Goal: Task Accomplishment & Management: Complete application form

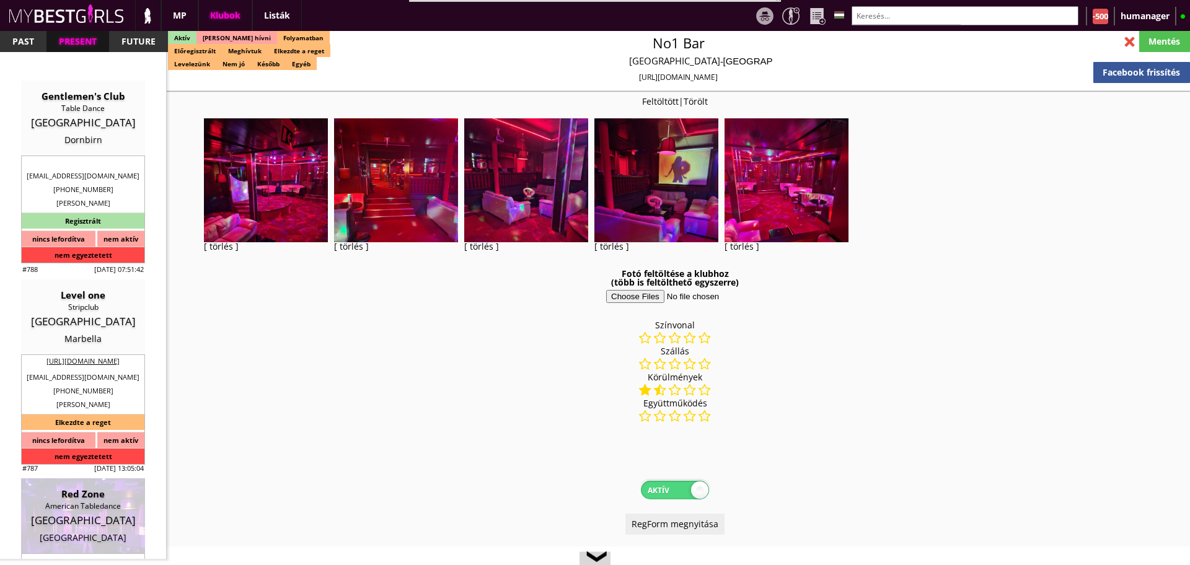
select select "343"
select select "reg"
select select "months"
select select "weeks"
select select "0"
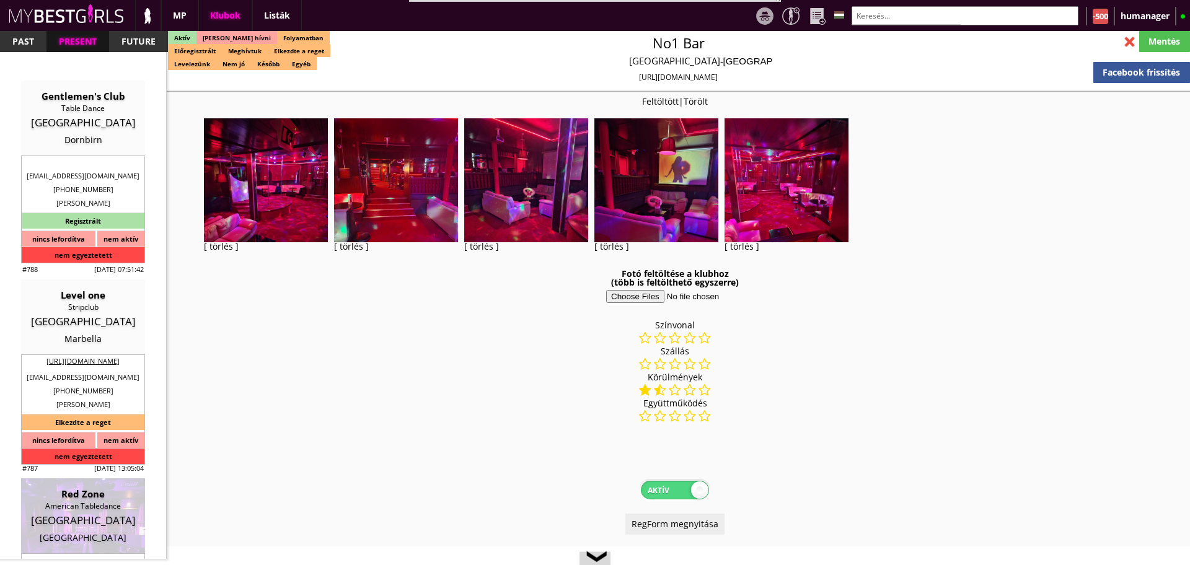
select select "0"
select select "weekly"
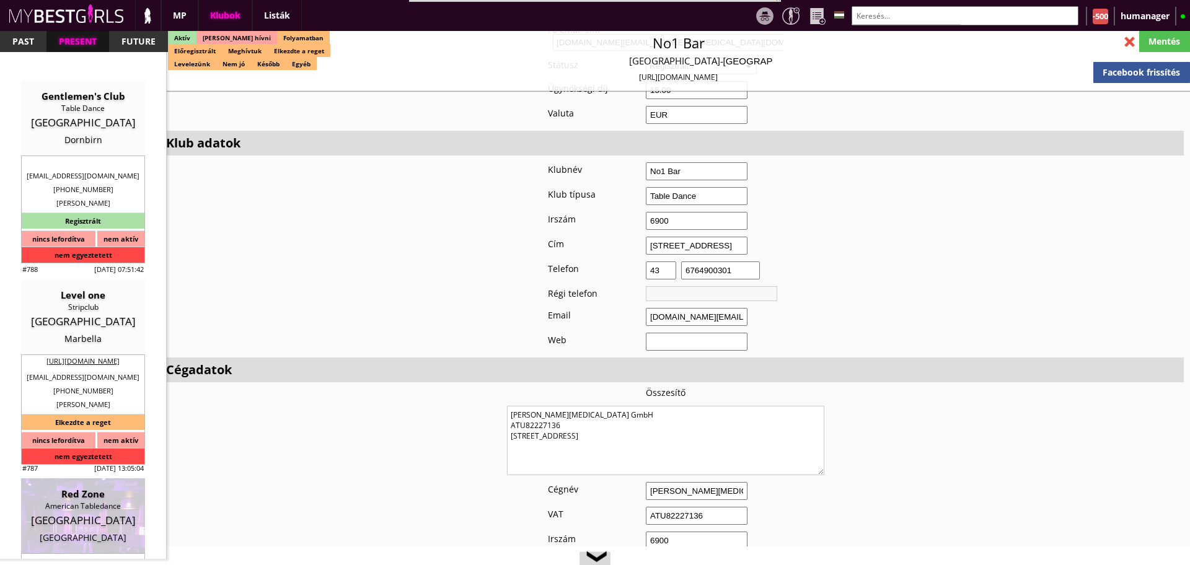
click at [863, 15] on input "text" at bounding box center [965, 15] width 227 height 19
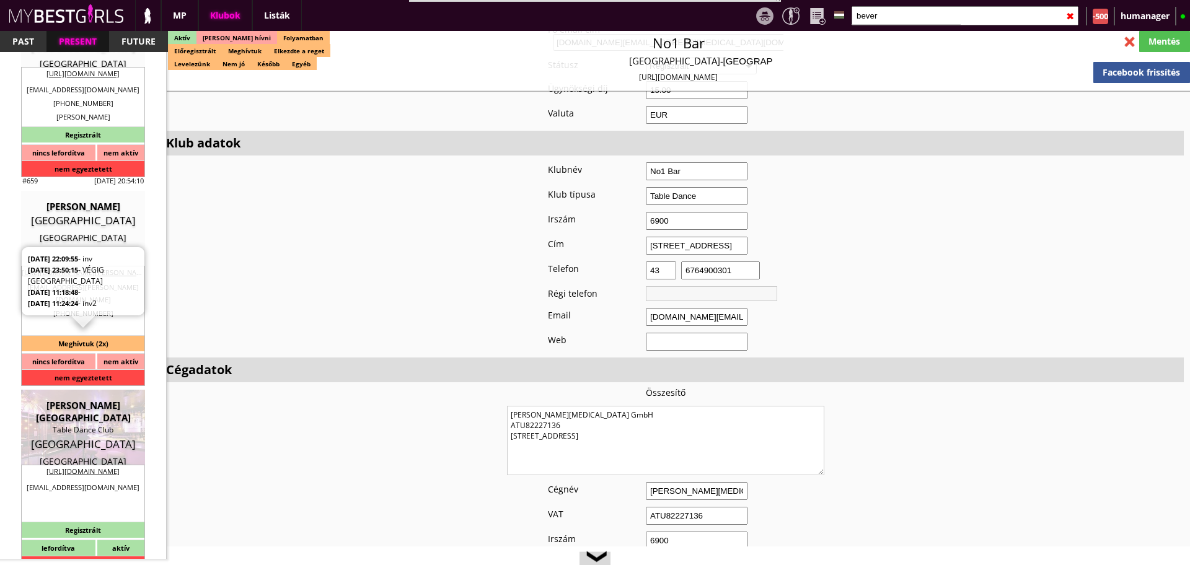
scroll to position [317, 0]
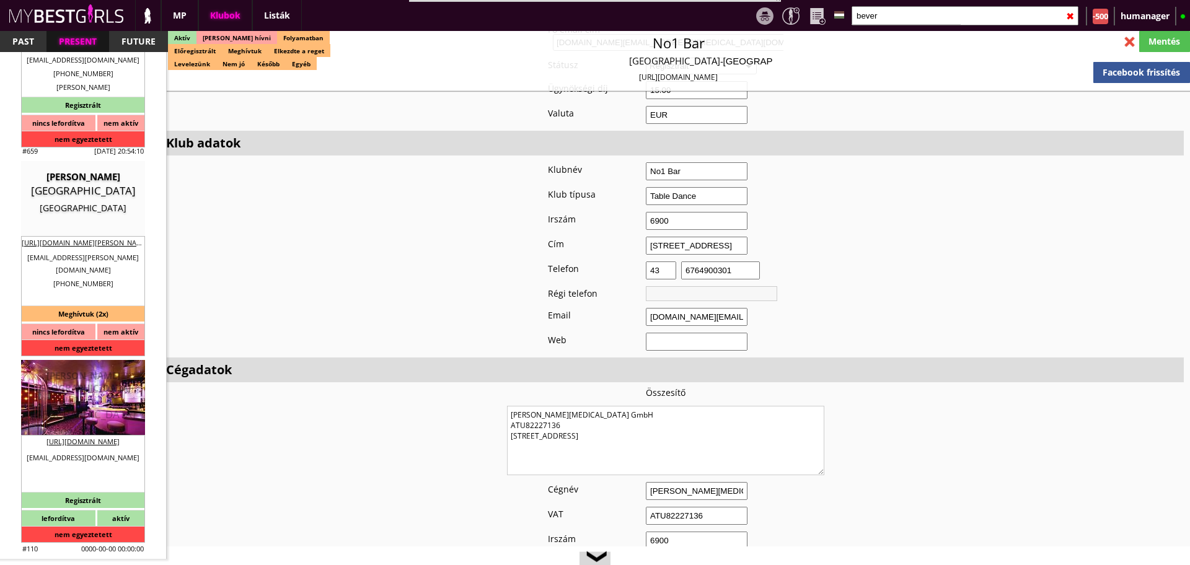
type input "bever"
click at [82, 361] on div at bounding box center [83, 397] width 124 height 75
click at [85, 369] on div "[PERSON_NAME][GEOGRAPHIC_DATA]" at bounding box center [82, 381] width 105 height 25
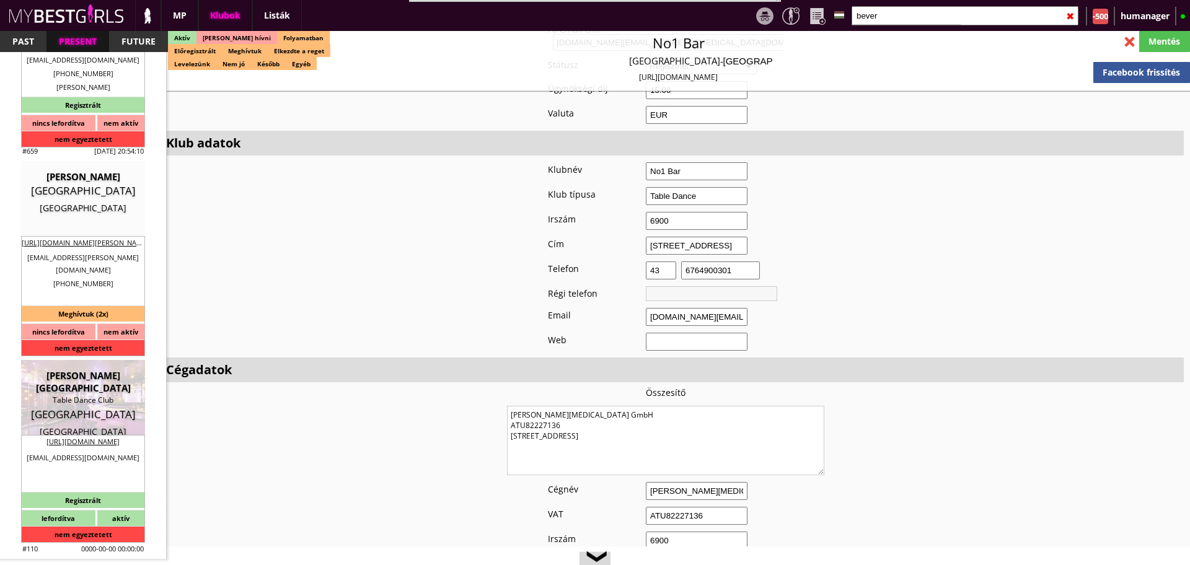
type input "Wien"
checkbox input "false"
type textarea "Turan manager ata meg ezt a számot: Pasha: +436763504199 ő szokta hozni, vinni …"
type input "15.00"
type input "EUR"
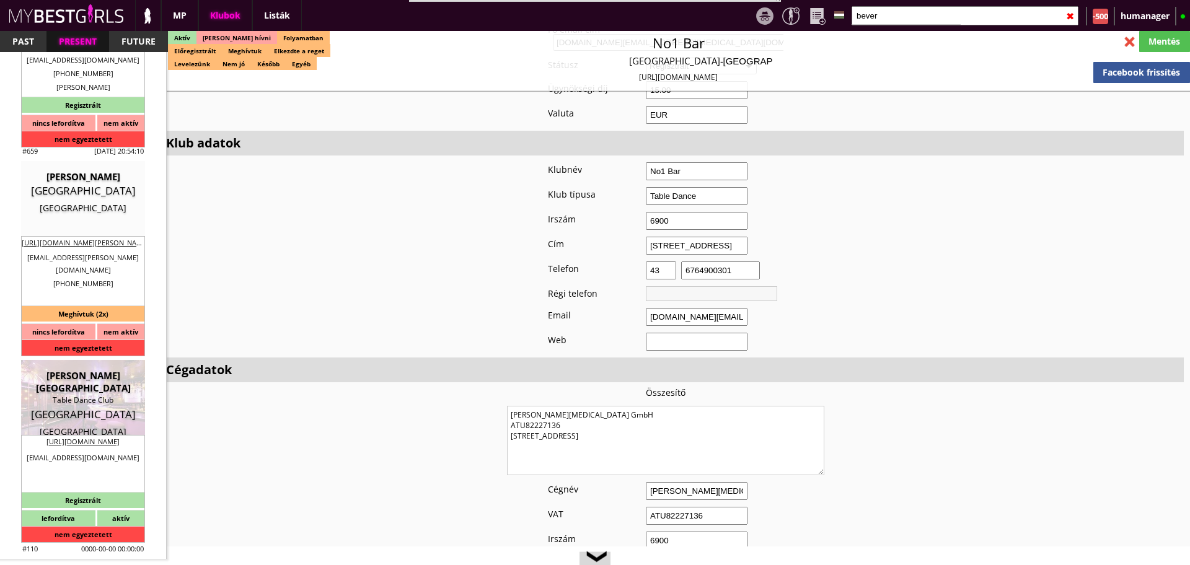
type input "[PERSON_NAME][GEOGRAPHIC_DATA]"
type input "Table Dance Club"
type input "1010"
type input "Seilerstätte 5"
type input "43"
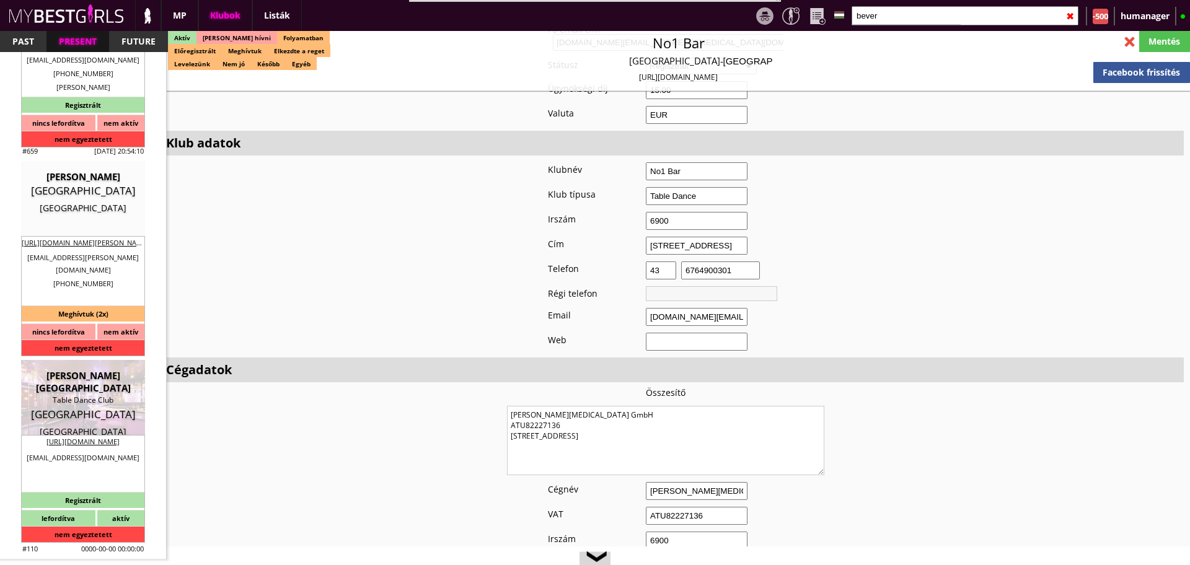
type input "6764008921"
type input "club@beverly-hills-club.at"
type input "https://www.beverly-hills-club.at/"
type textarea "PAT Event GmbH ATU78780124 1010 Wien Seilerstätte 5"
type input "PAT Event GmbH"
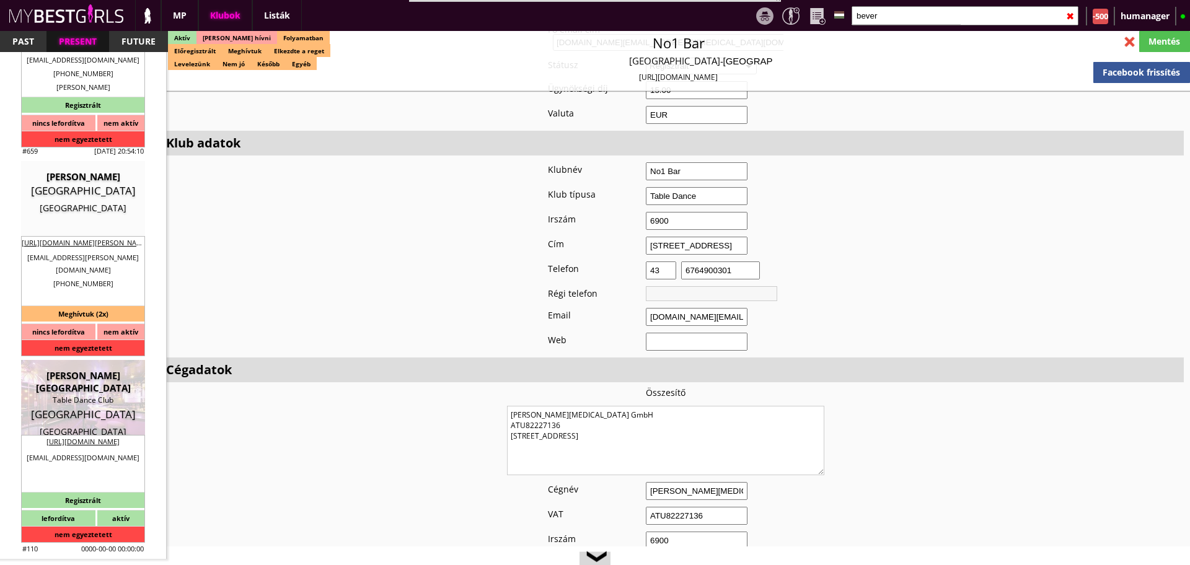
type input "ATU78780124"
type input "1010"
type input "Wien"
type input "Seilerstätte 5"
type input "Turan"
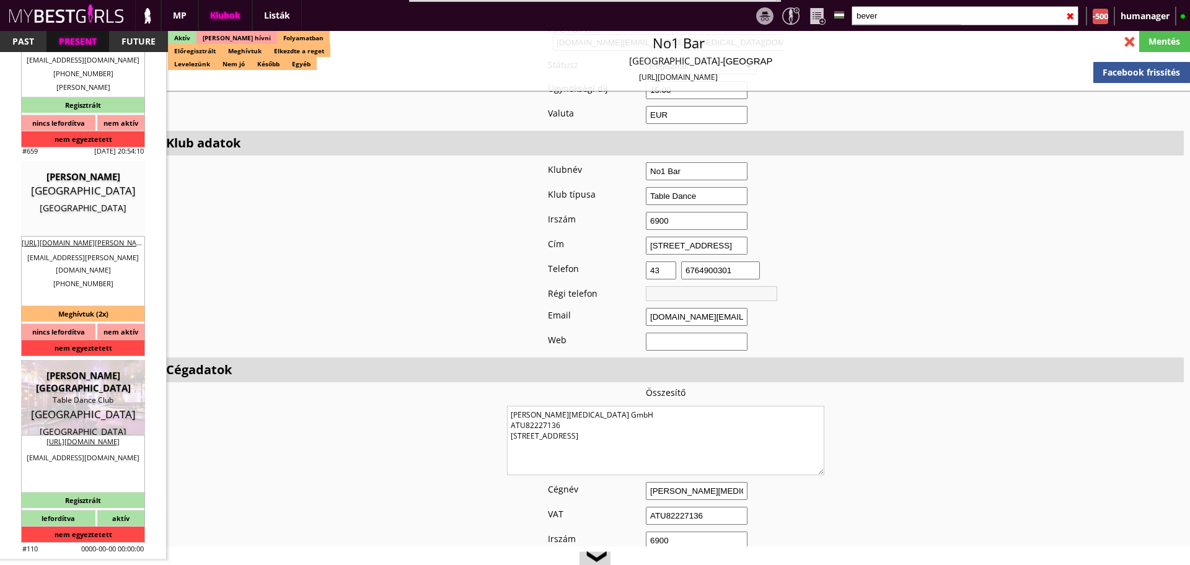
type input "43"
type input "6764008921"
type input "office@pat-event.at"
type input "15-20"
type input "2-3"
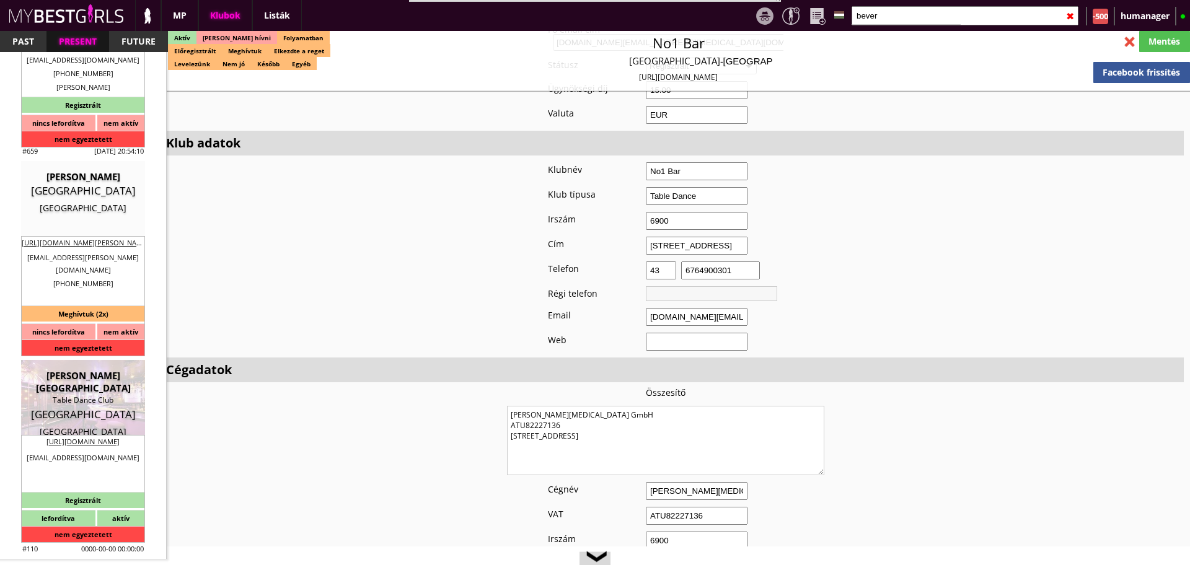
type input "1"
type input "1-2"
select select "room"
select select "1"
type input "0.00"
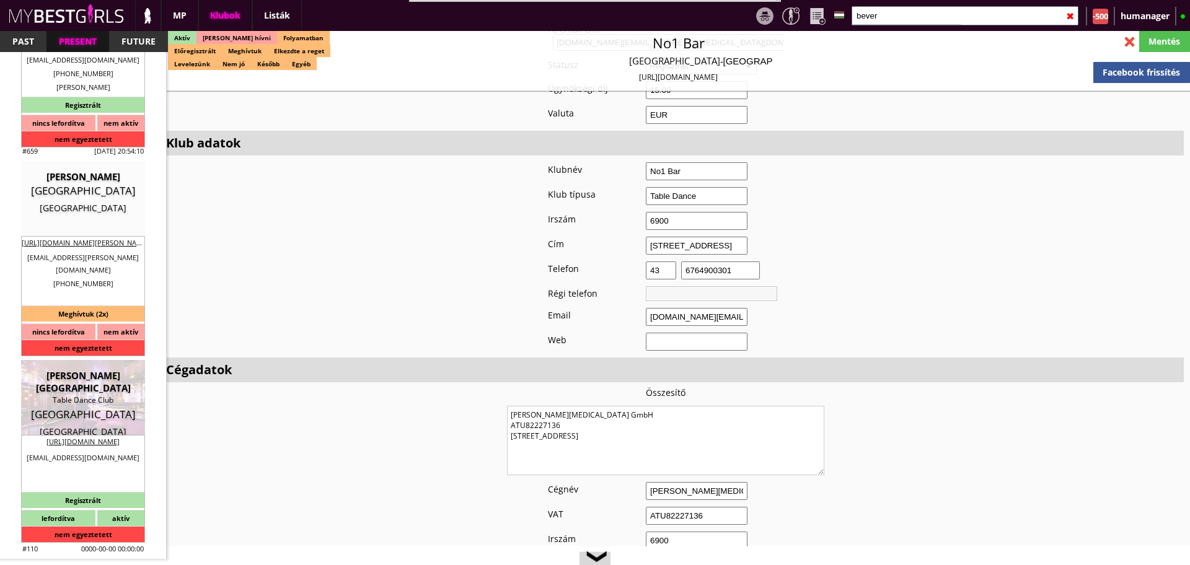
type input "1-2"
checkbox input "true"
checkbox input "false"
checkbox input "true"
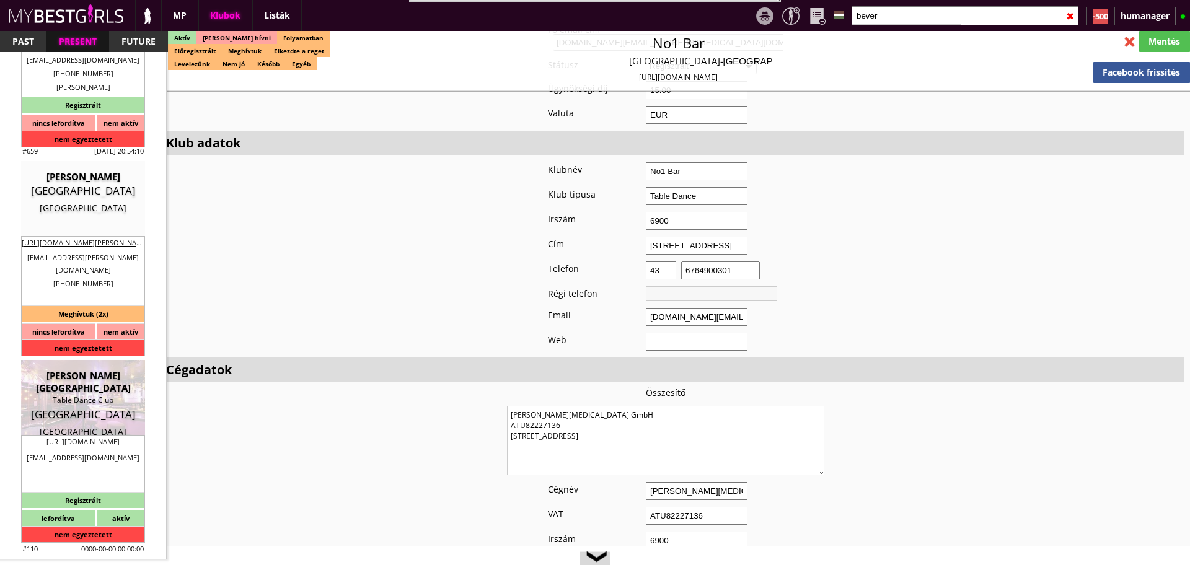
checkbox input "true"
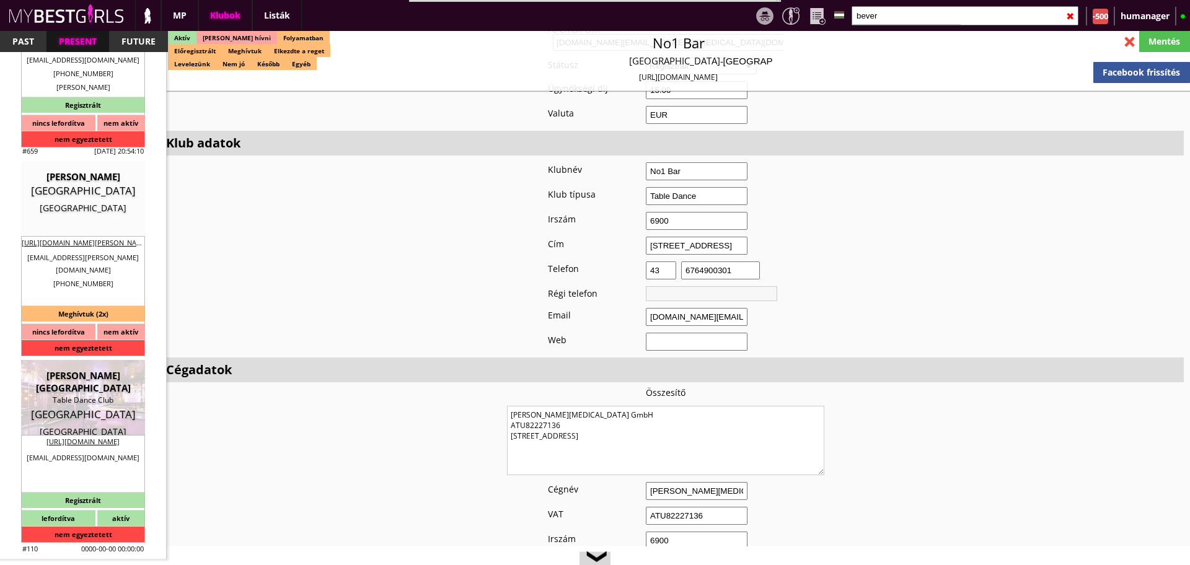
checkbox input "true"
checkbox input "false"
type input "6"
checkbox input "true"
type input "5-8"
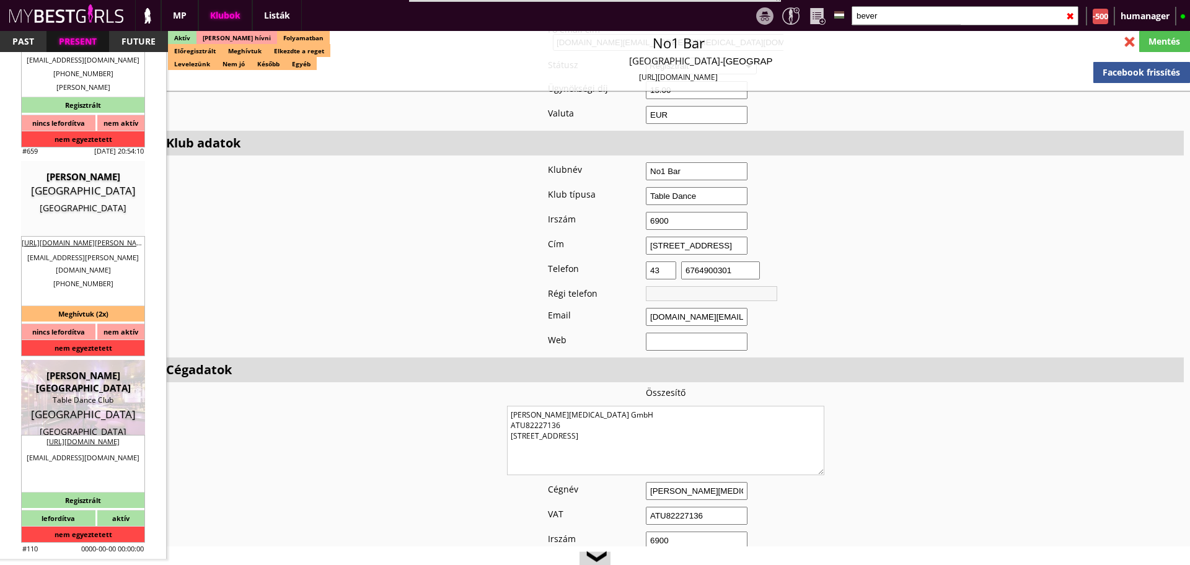
type input "3"
type input "1000"
type input "50.00"
type input "0.00"
select select "weekly"
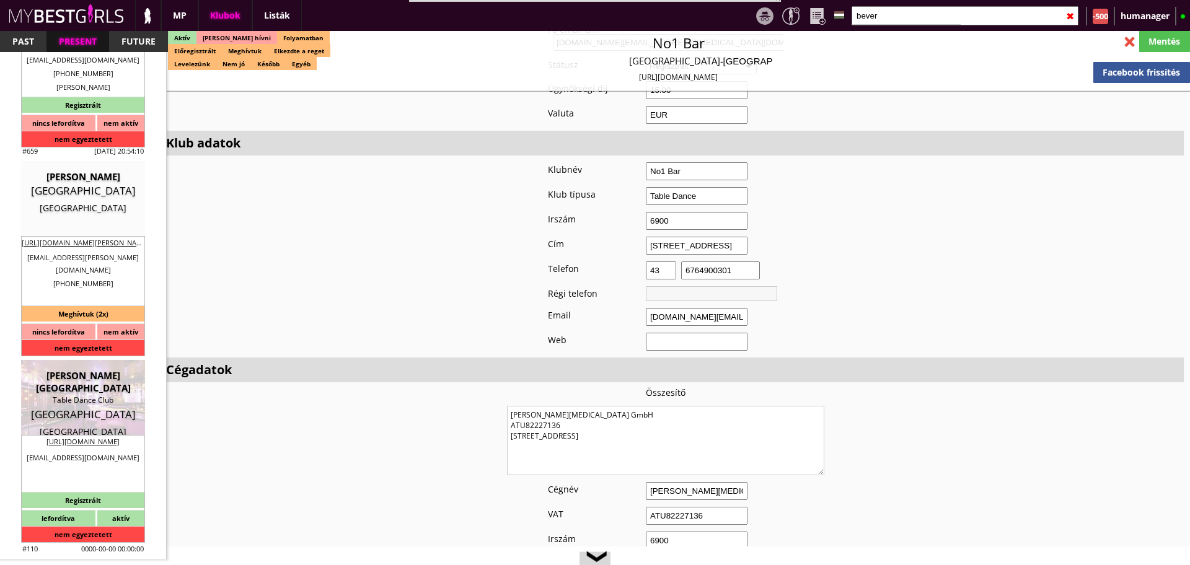
select select "weekly"
checkbox input "true"
type input "50%"
checkbox input "true"
type input "50%"
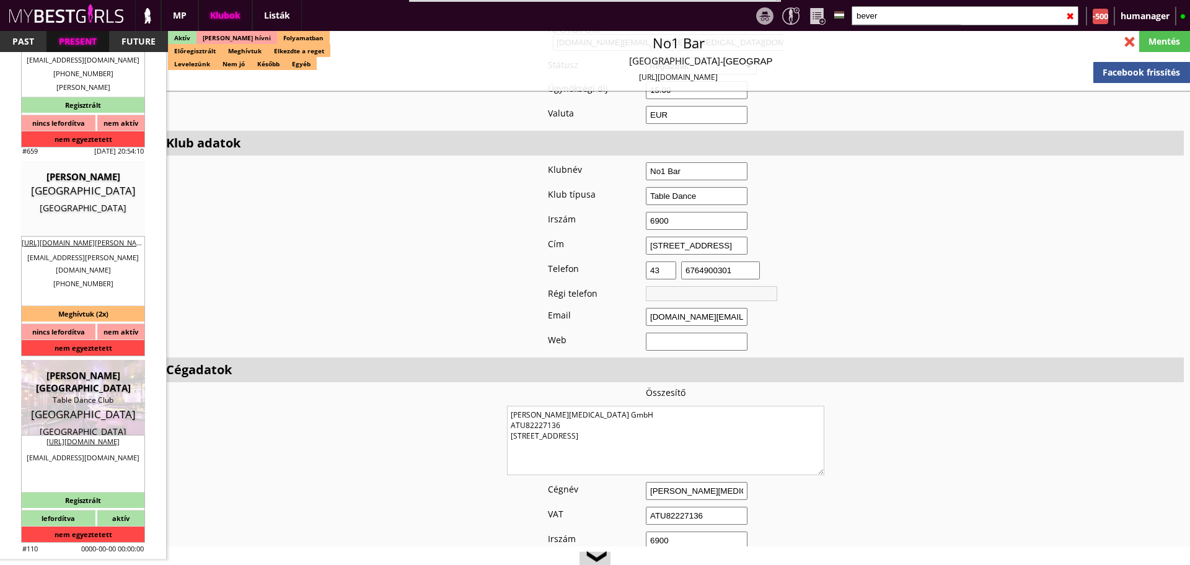
checkbox input "true"
type input "45"
type input "20"
checkbox input "true"
type input "345"
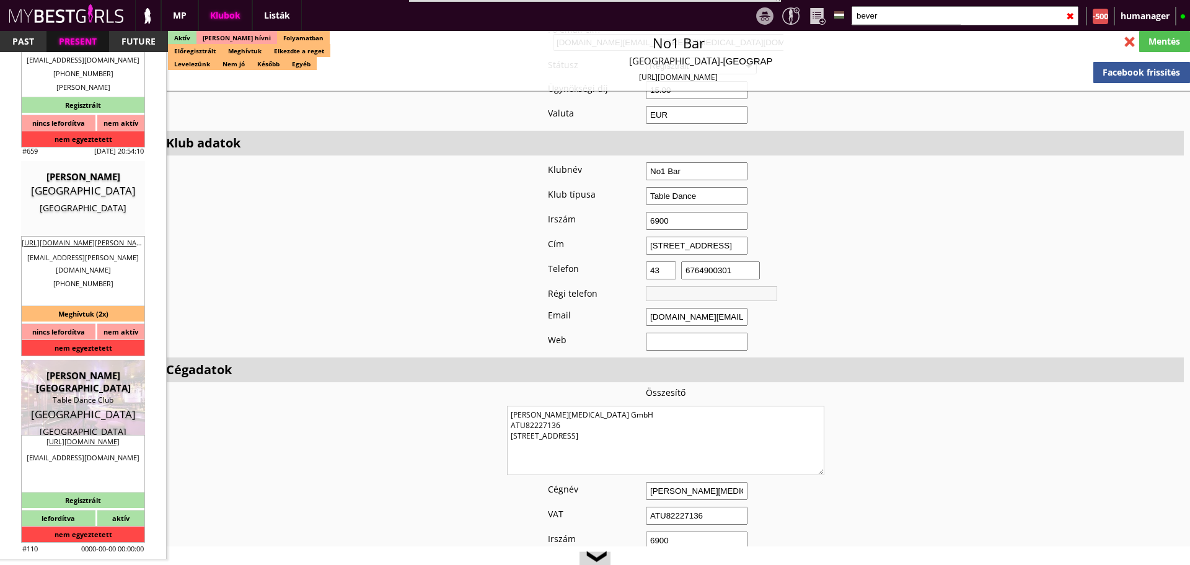
type input "2700"
type input "15-20"
select select "office@pat-event.at"
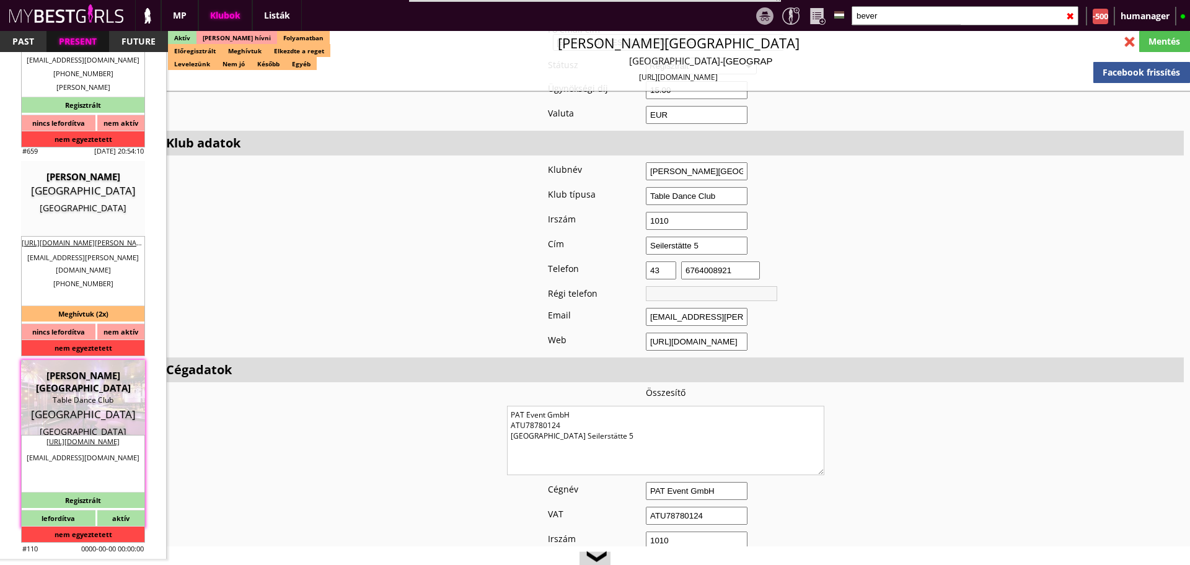
checkbox input "true"
type input "Bécsi táncos munka jó feltételekkel"
type input "Bécsi táncos munka napi, 50 EUR fix fizetés"
type input "Konzumálás, tánc"
type textarea "Travel: with driver or with plane Min stay: 1-2 week Average: 1 month Club open…"
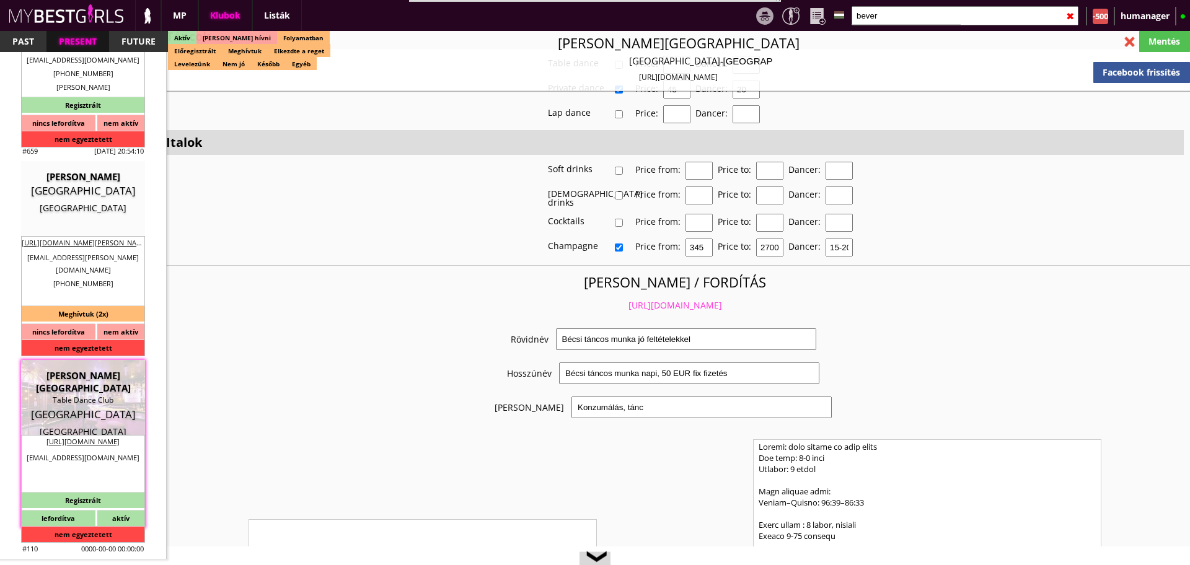
scroll to position [2332, 0]
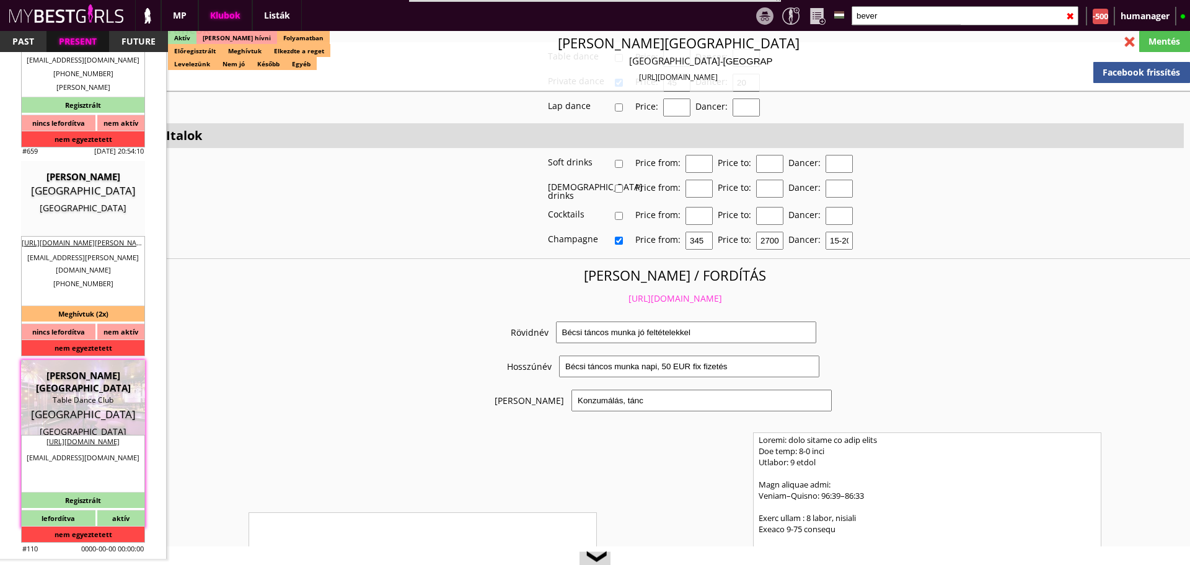
click at [628, 293] on link "https://mybestgirls.com/becsi-tancos-munka-jo-feltetelekkel" at bounding box center [675, 299] width 94 height 12
click at [681, 293] on link "https://mybestgirls.com/becsi-tancos-munka-jo-feltetelekkel" at bounding box center [675, 299] width 94 height 12
click at [920, 20] on input "bever" at bounding box center [965, 15] width 227 height 19
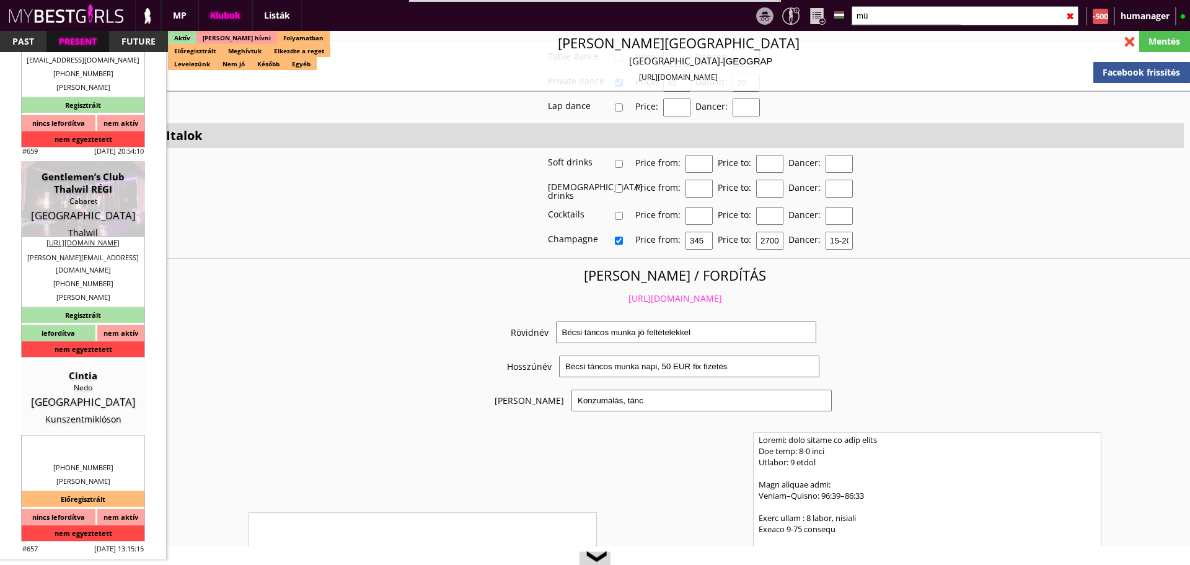
scroll to position [0, 0]
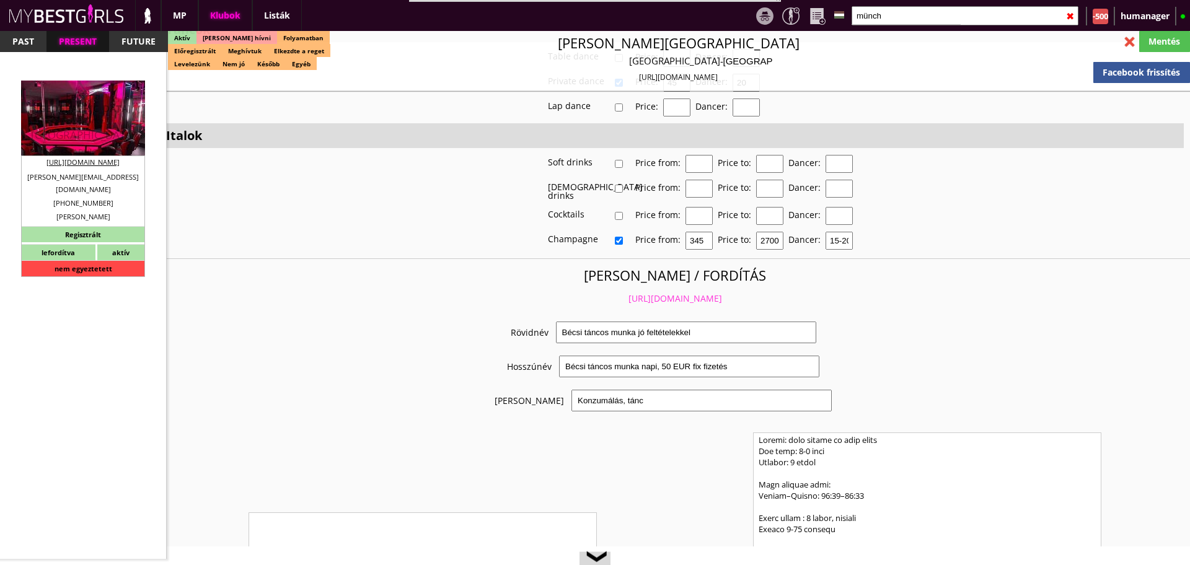
type input "münch"
click at [70, 129] on div "Germany" at bounding box center [82, 135] width 105 height 12
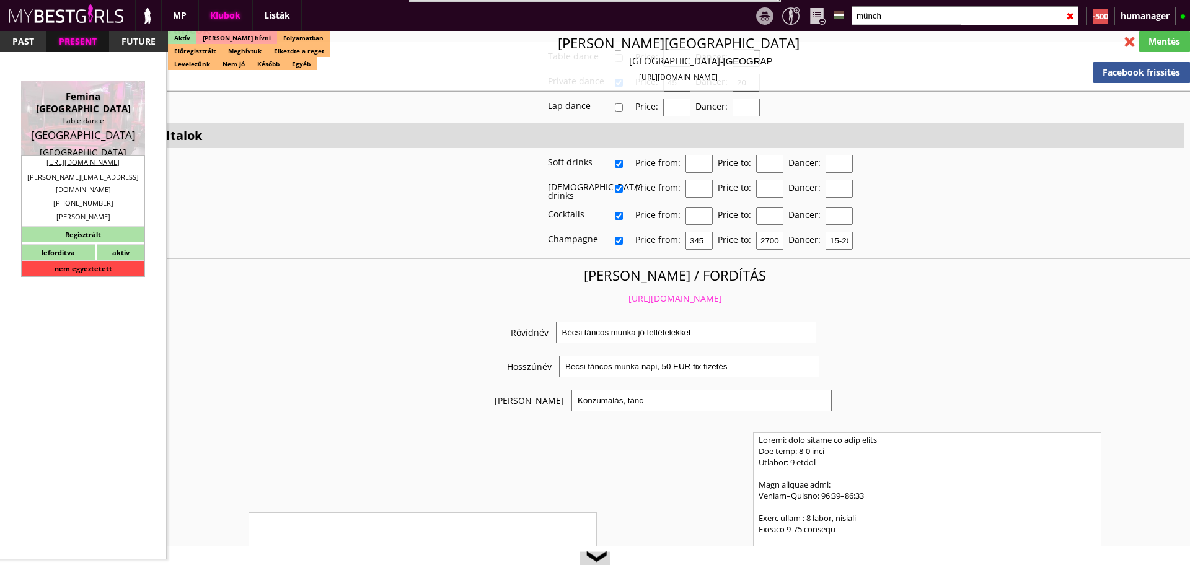
type input "Munich"
checkbox input "false"
type textarea "FEKETE LÁNYOK NEM MEHETNEK!!! RÉGI SZÁMLÁZÁSI CÍM BG GmbH DE237606246 80336 Mün…"
type input "15.00"
type input "EUR"
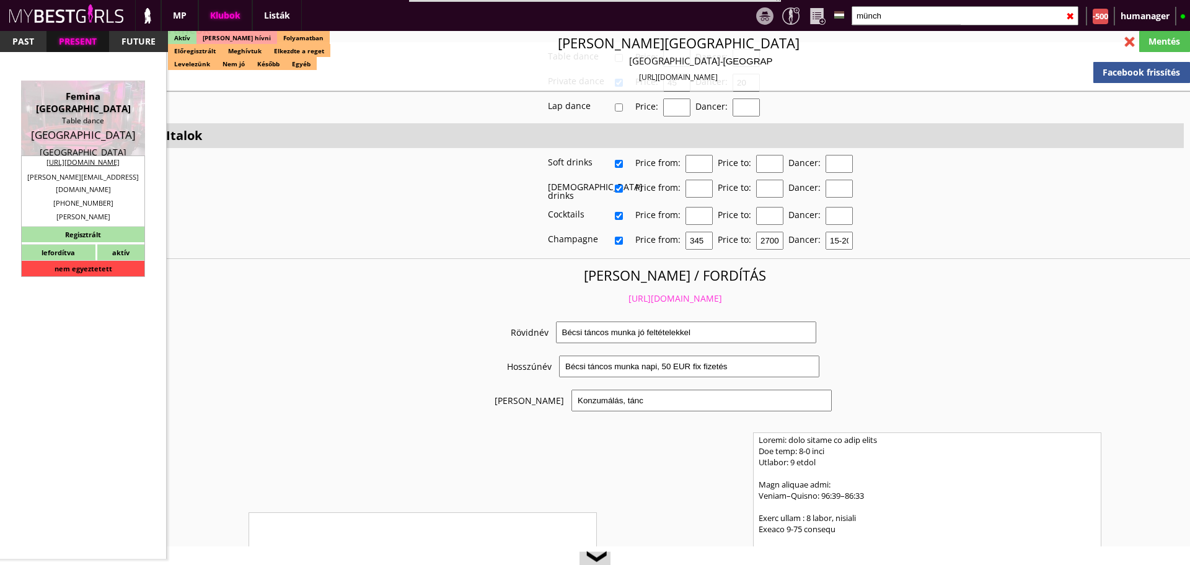
type input "Femina [GEOGRAPHIC_DATA]"
type input "Table dance"
type input "80336"
type input "Schillerstr.19"
type input "49"
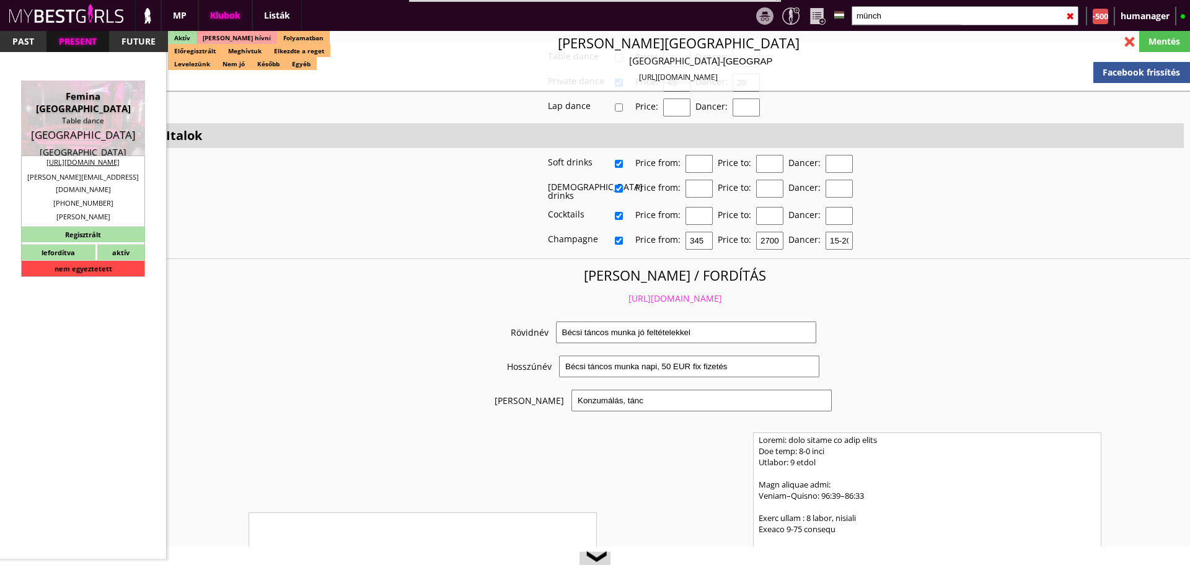
type input "17680873778"
type input "+4989554493"
type input "christoph.nitsch@gmx.de"
type input "https://www.femina-tabledance.de/"
type textarea "Dance&Animate GmbH DE311270394 81375 München Lichtensteinstr. 2a"
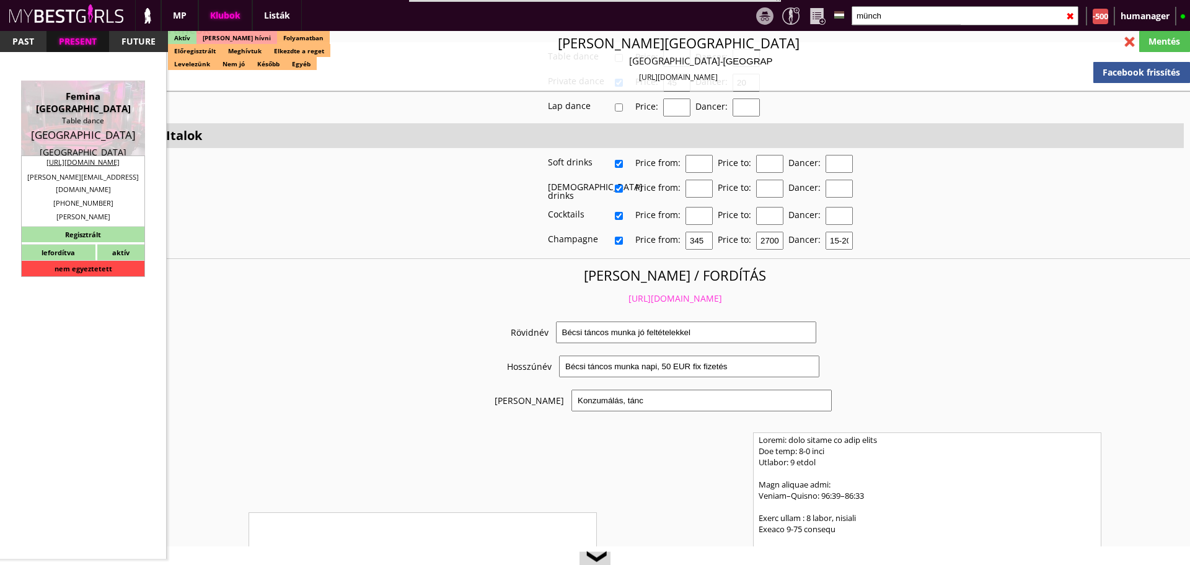
type input "Dance&Animate GmbH"
type input "DE311270394"
type input "81375"
type input "München"
type input "Lichtensteinstr. 2a"
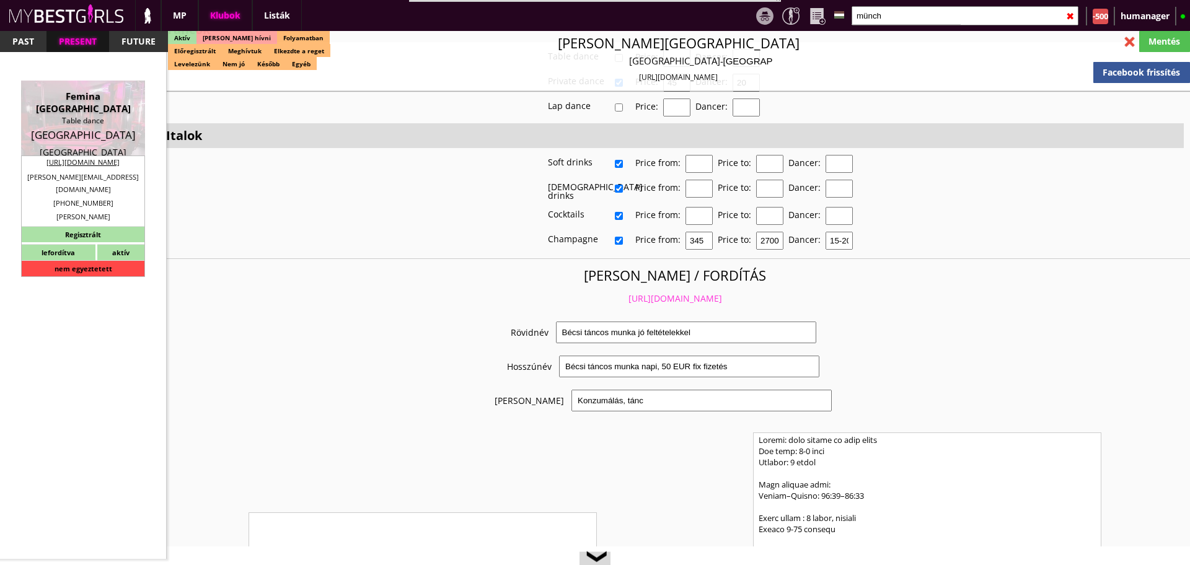
type input "Witalij"
type input "Goerner"
type input "49"
type input "17680873778"
type input "w.goerner@yahoo.de"
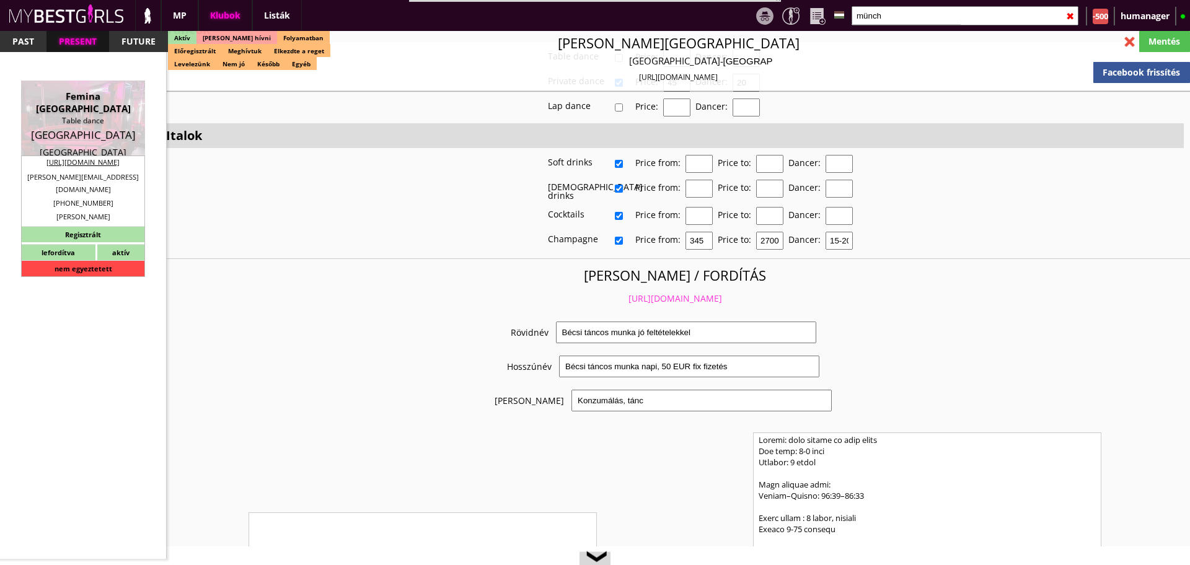
type input "Christoph"
type input "Nitsch"
type input "+49"
type input "163 4542612"
type input "christoph.nitsch@gmx.de"
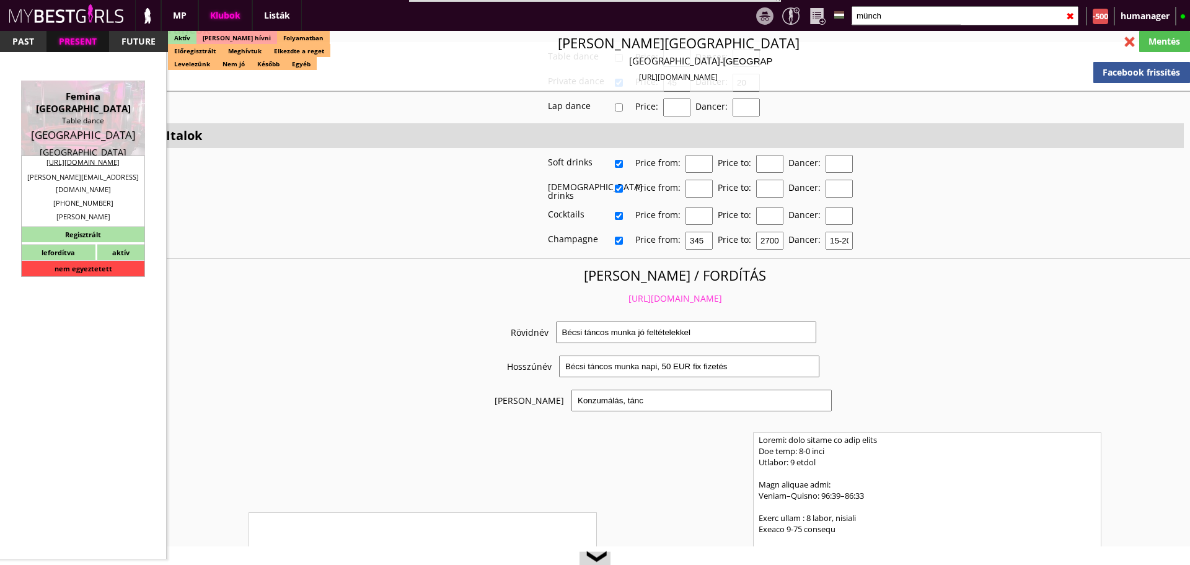
type textarea "Come Some new staff . When they are fix we let you know"
type input "10-25"
type input "5"
type input "1"
type input "2"
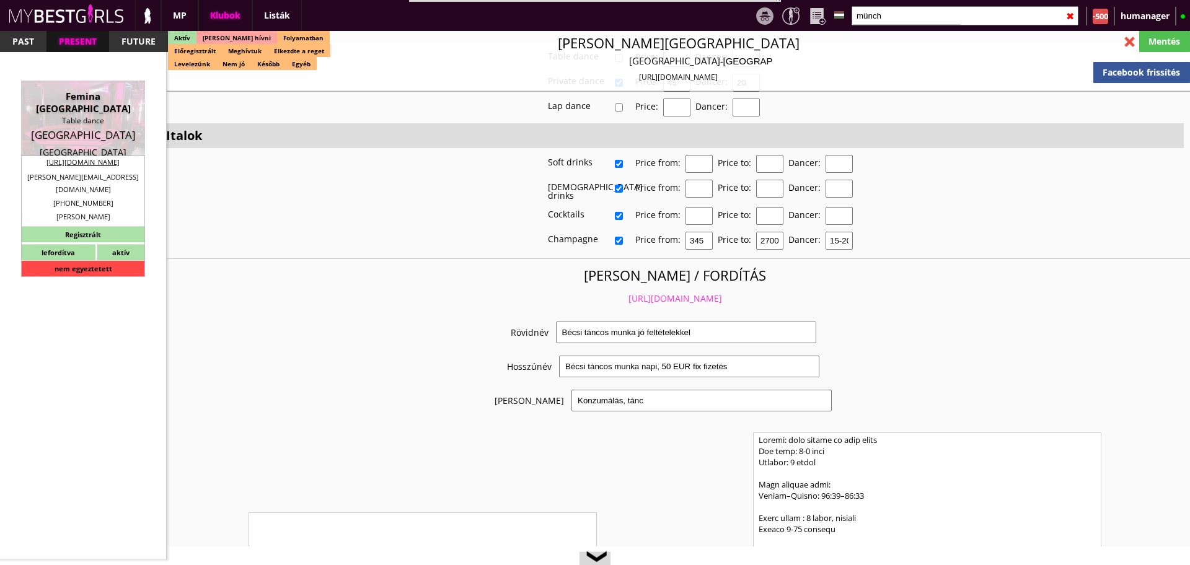
select select "flat"
select select "0"
type input "10.00"
type input "2"
checkbox input "true"
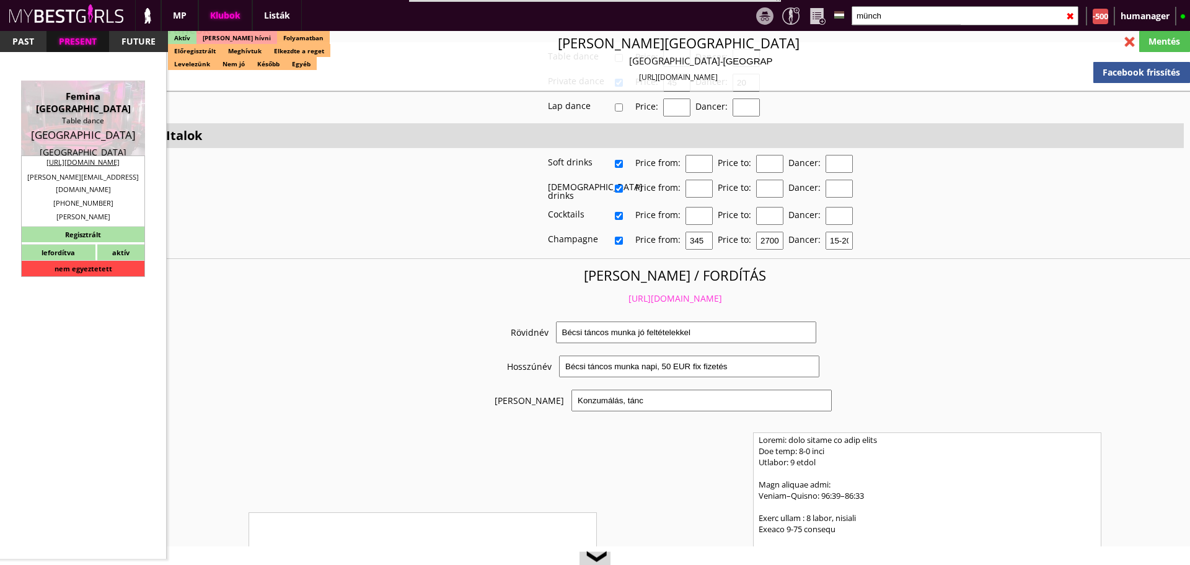
checkbox input "true"
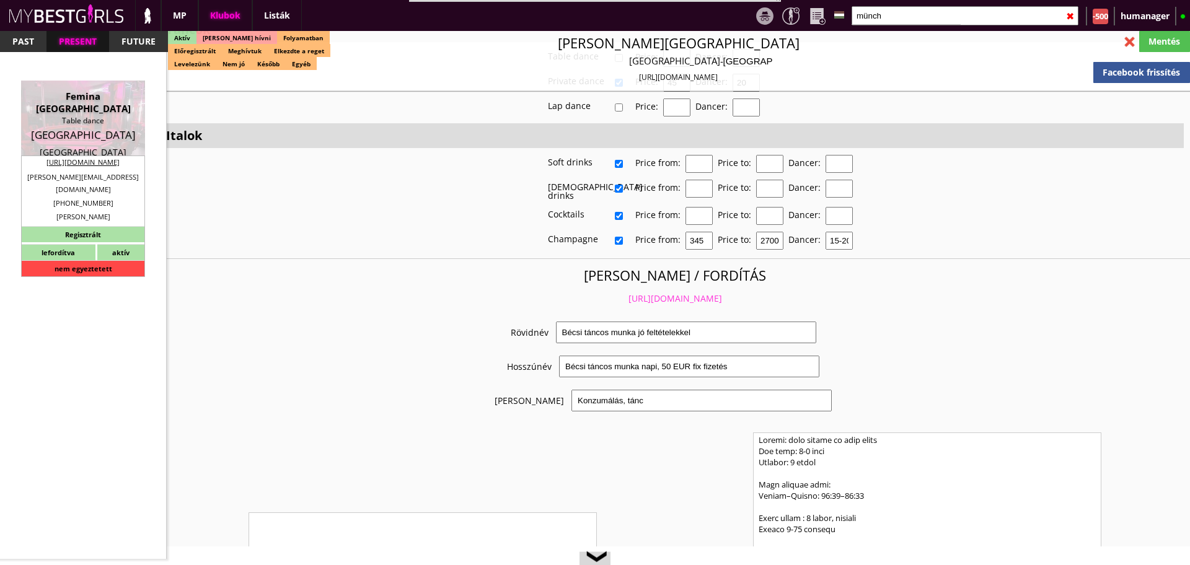
checkbox input "true"
type input "6"
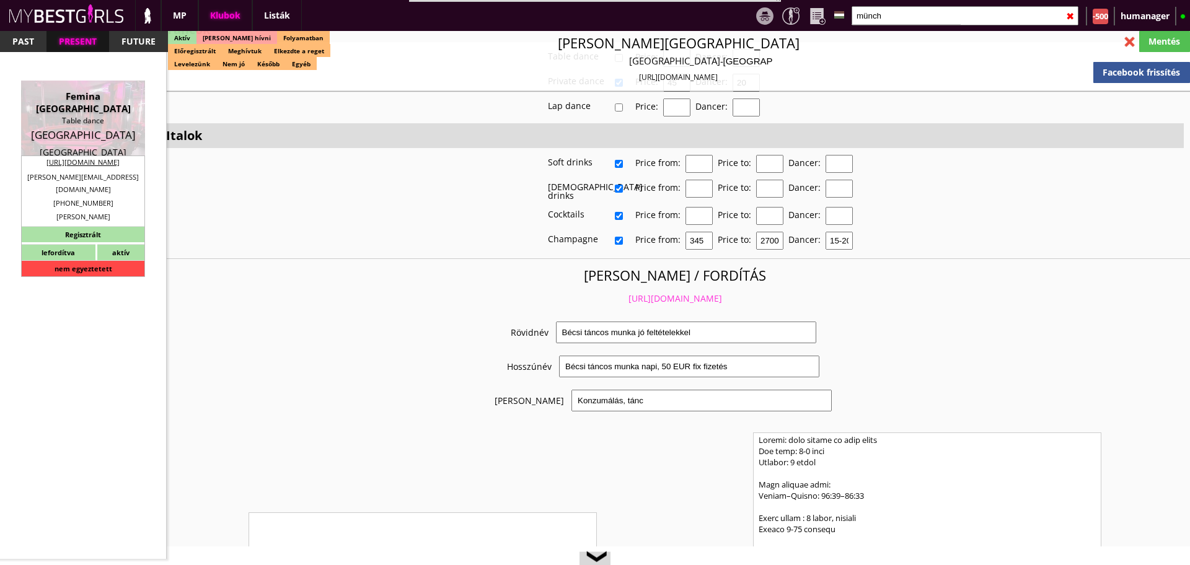
checkbox input "true"
type input "5"
type input "2"
type input "250"
type input "50.00"
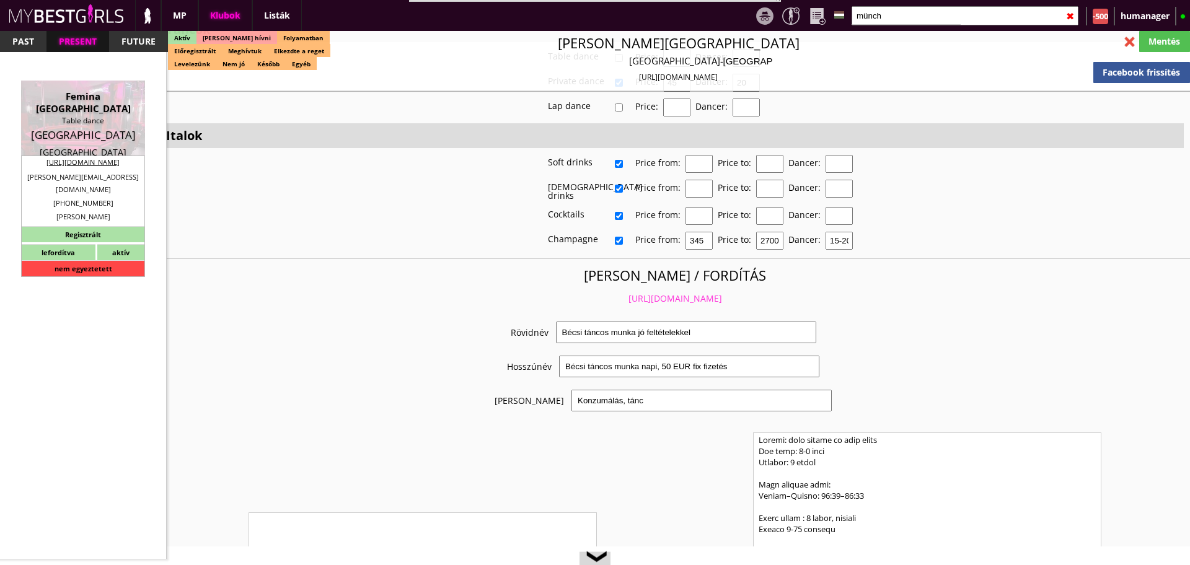
type input "60.00"
select select "daily"
checkbox input "false"
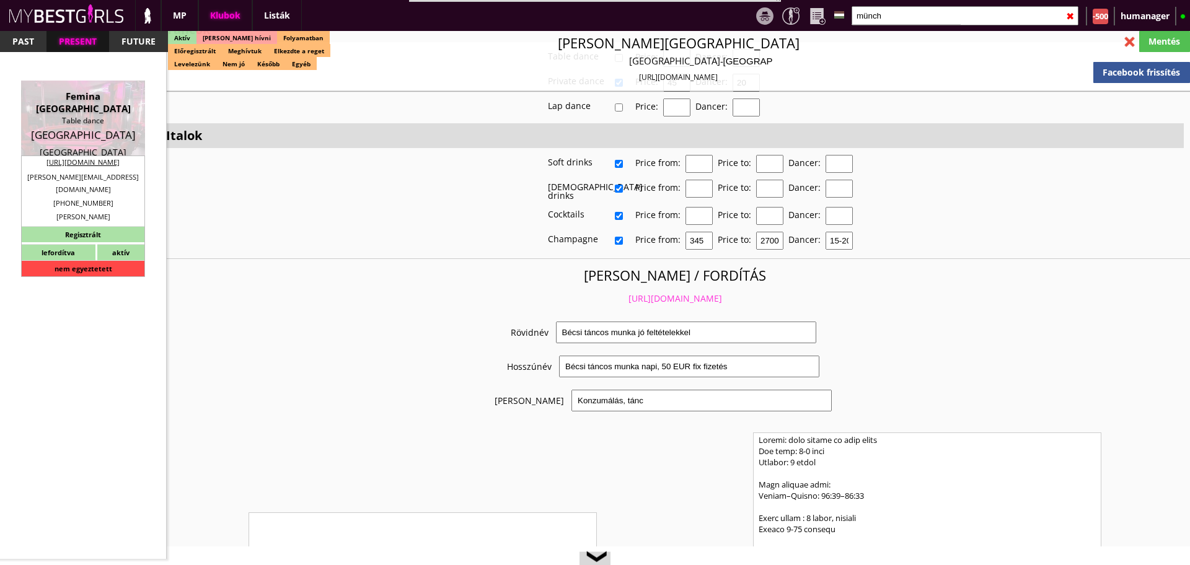
checkbox input "true"
type input "50%"
type input "House dollars"
checkbox input "true"
type input "60"
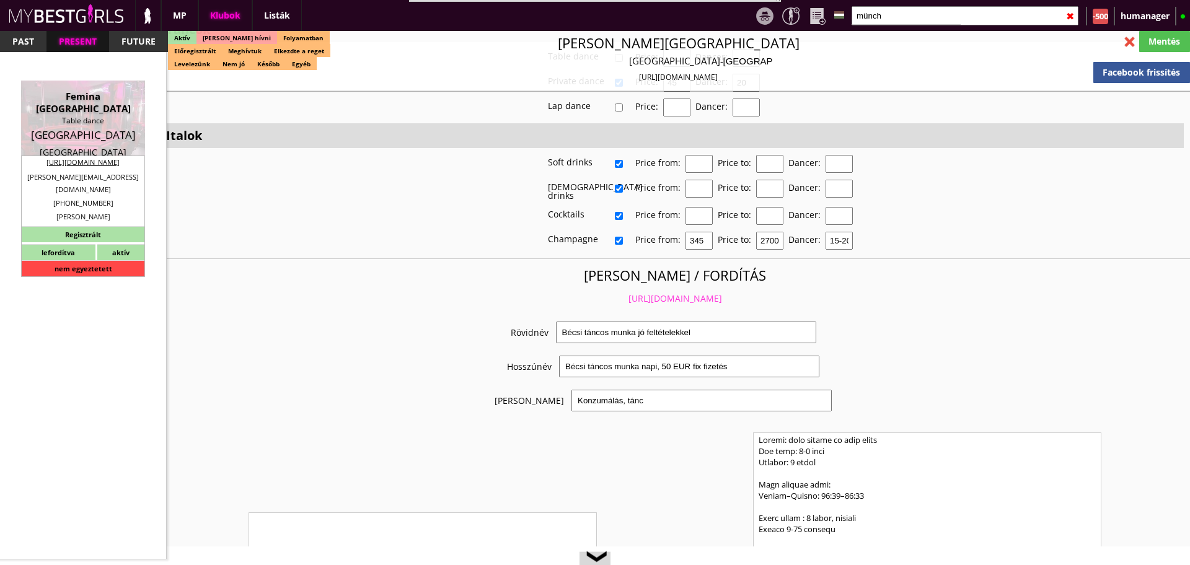
type input "30"
checkbox input "true"
type input "20"
type input "30"
type input "20"
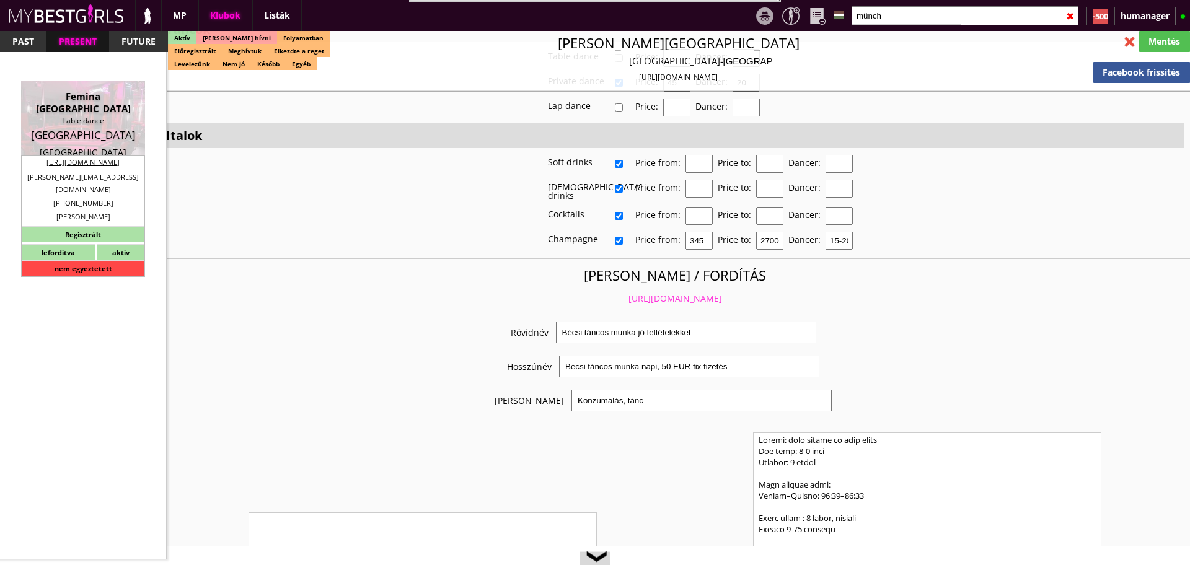
checkbox input "true"
type input "20"
type input "30"
type input "20"
checkbox input "true"
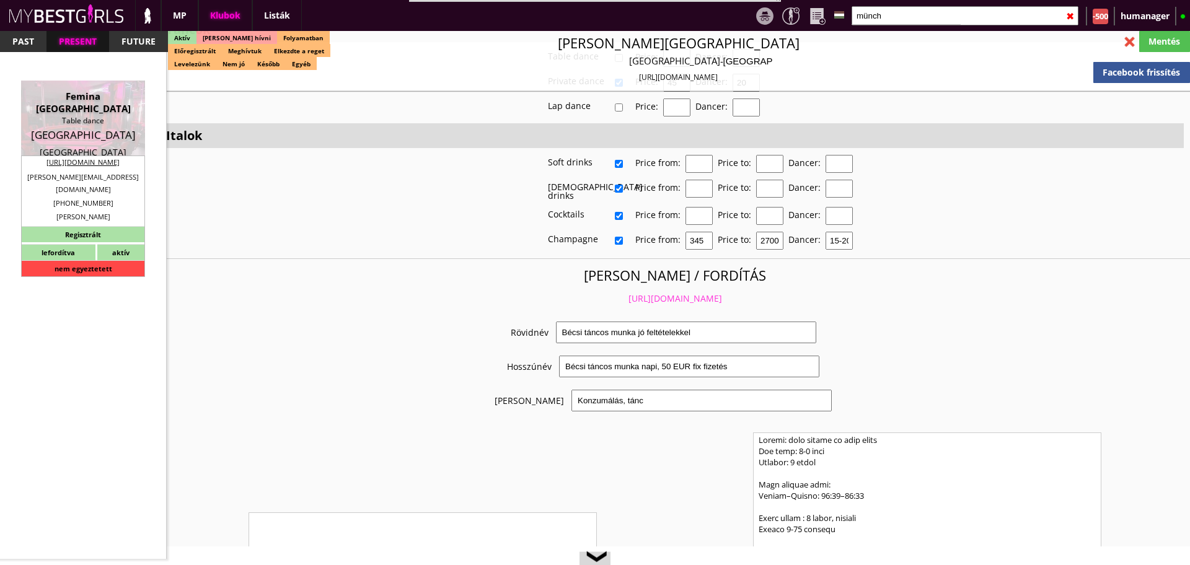
type input "30"
type input "20"
checkbox input "true"
type input "50"
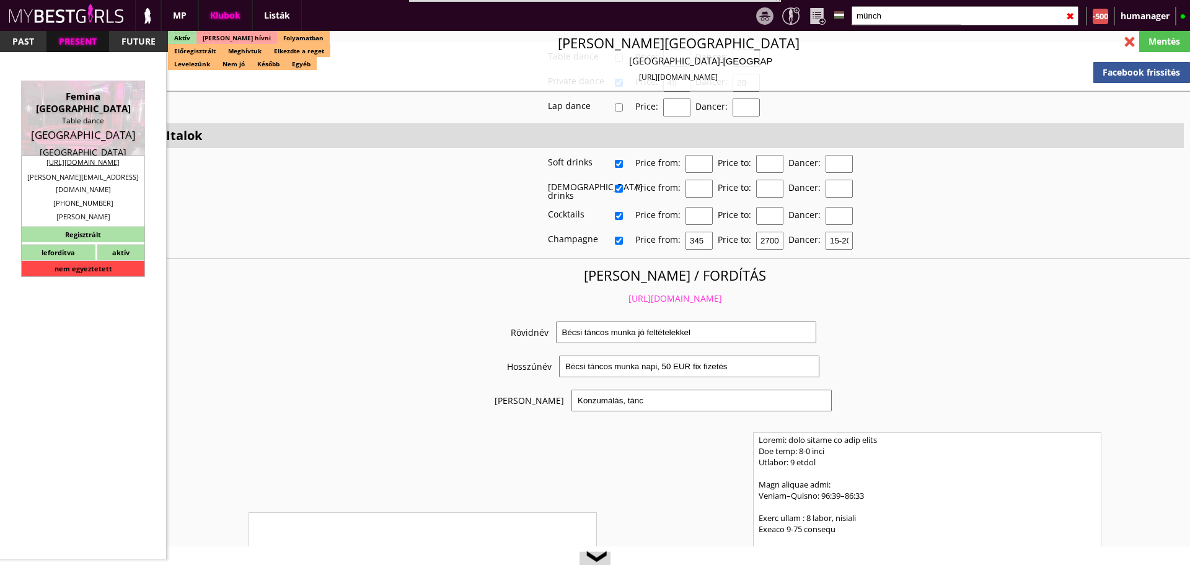
type input "10000"
type input "20"
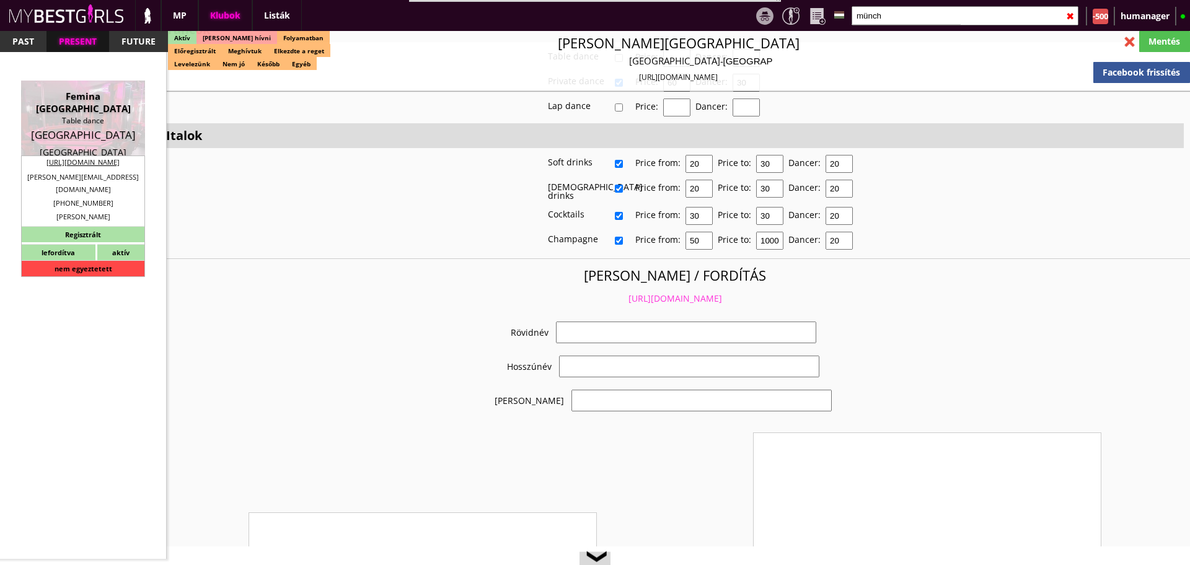
select select "christoph.nitsch@gmx.de"
checkbox input "true"
type input "Németország-München legrégebben üzmemelő klubja"
type input "München legrégebbi, legnagyobb és teljesen felújított klubja, - 50 EUR FIX/nap"
type input "Stage dance, private dance, italkonzumálás"
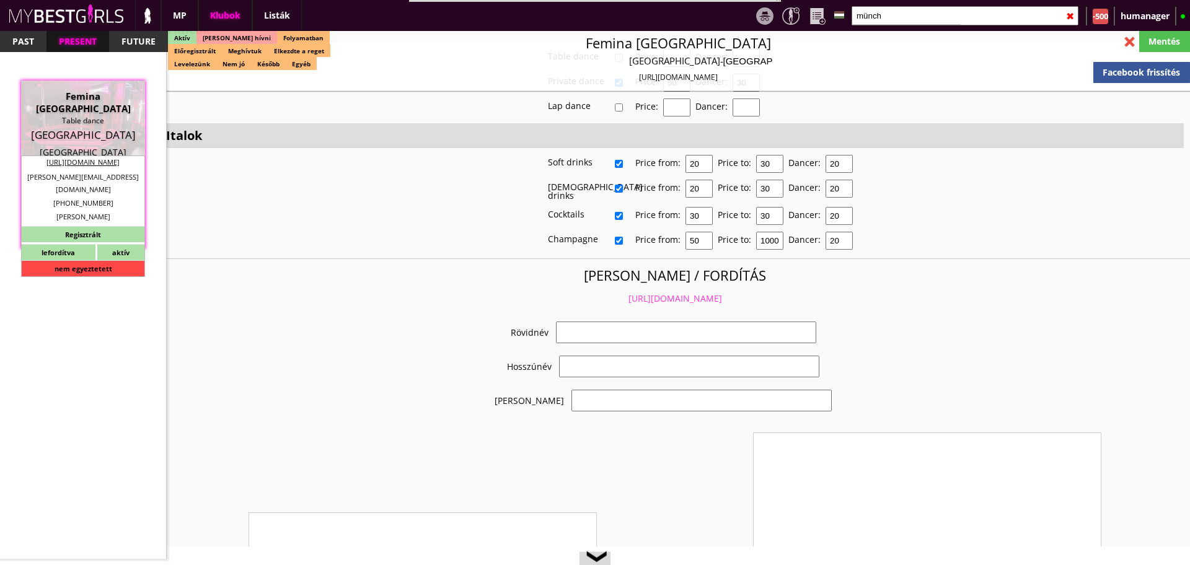
type textarea "This is the biggest and oldest club, it is a three-storey club in Munich and it…"
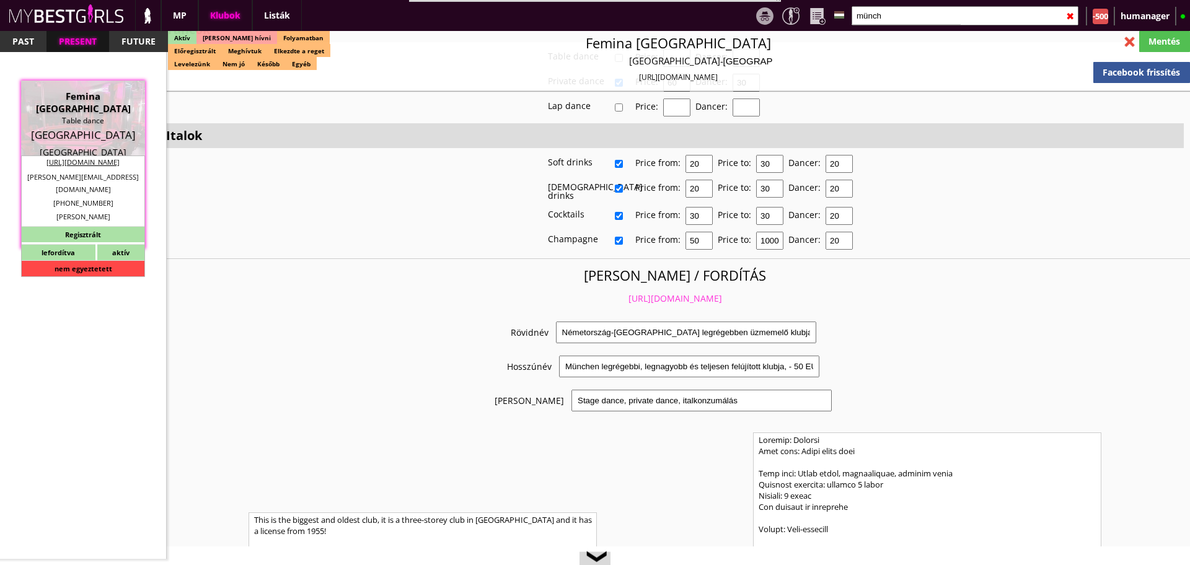
scroll to position [2332, 0]
click at [628, 293] on link "https://mybestgirls.com/nemetorszag-munchen-legregebben-uzmemelo-klubja" at bounding box center [675, 299] width 94 height 12
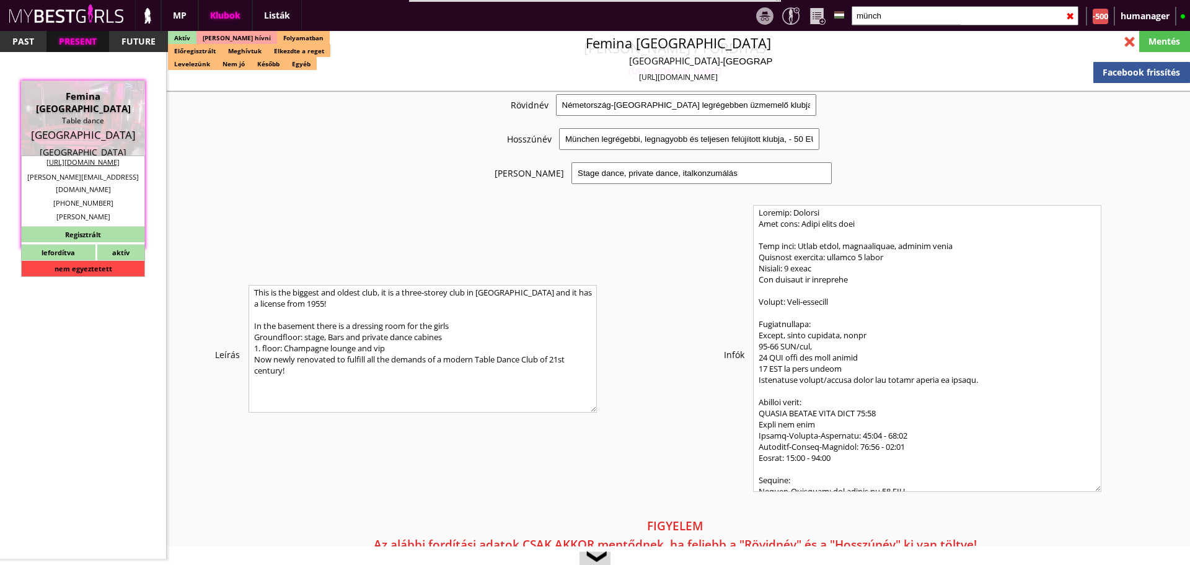
scroll to position [2560, 0]
click at [920, 392] on textarea at bounding box center [927, 347] width 348 height 287
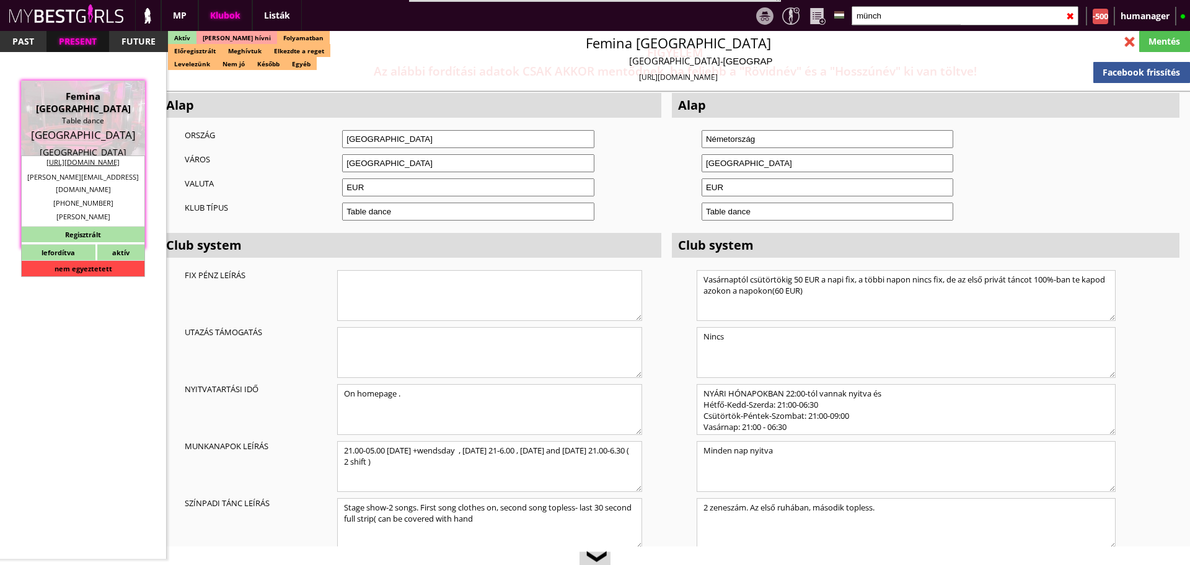
scroll to position [1, 0]
type textarea "Country: Germany Club type: Table dance club Work type: Stage dance, consummati…"
click at [1155, 45] on div "Mentés" at bounding box center [1164, 41] width 51 height 21
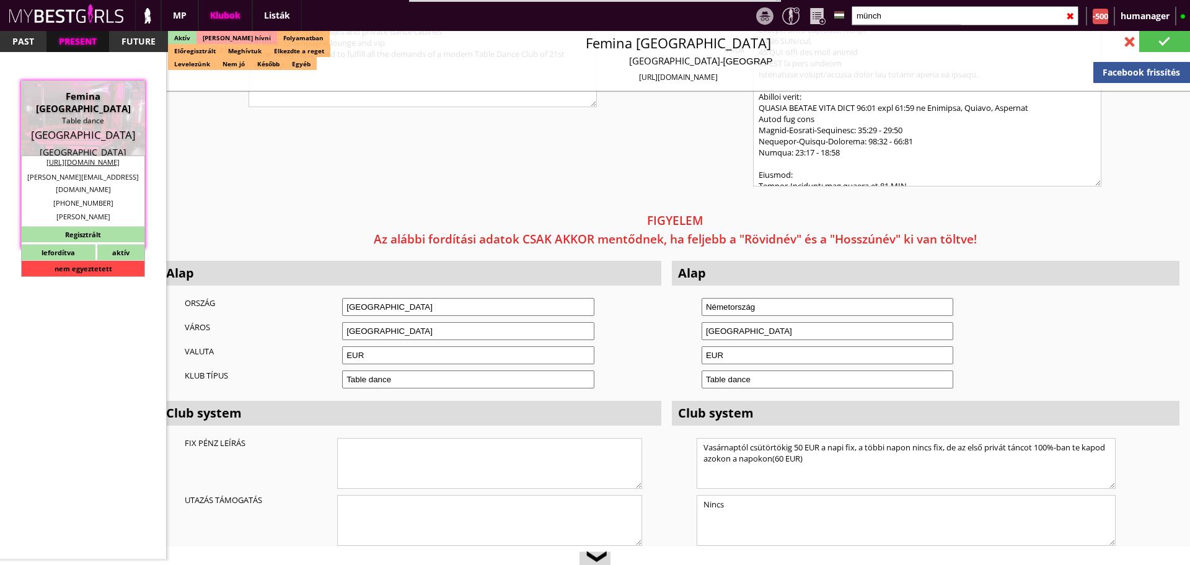
type input "Munich"
checkbox input "false"
type textarea "FEKETE LÁNYOK NEM MEHETNEK!!! RÉGI SZÁMLÁZÁSI CÍM BG GmbH DE237606246 80336 Mün…"
type input "15.00"
type input "EUR"
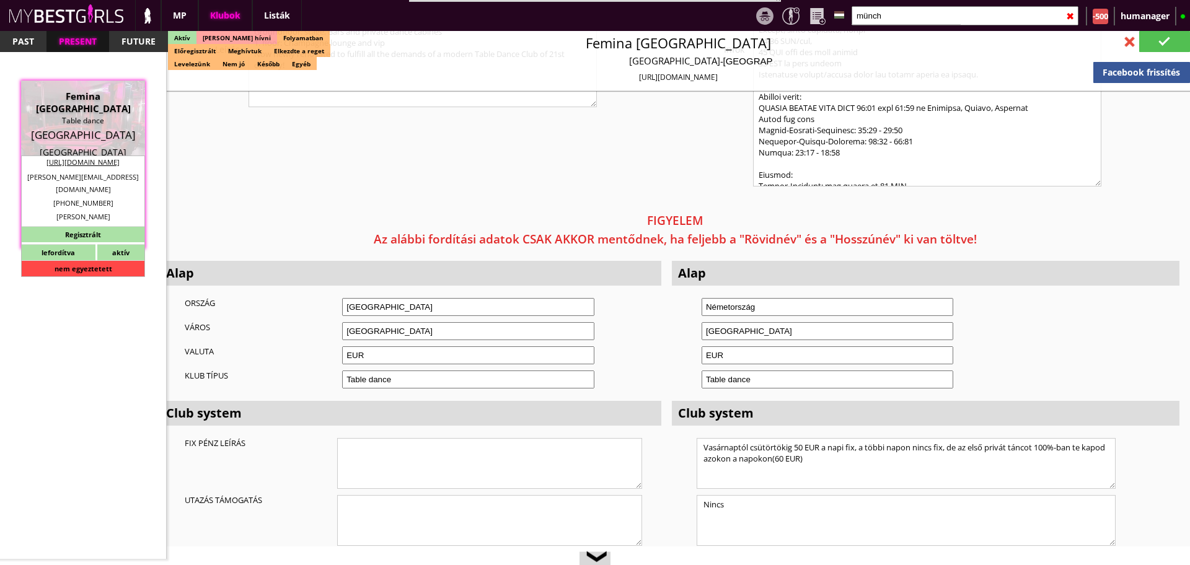
type input "Femina [GEOGRAPHIC_DATA]"
type input "Table dance"
type input "80336"
type input "Schillerstr.19"
type input "49"
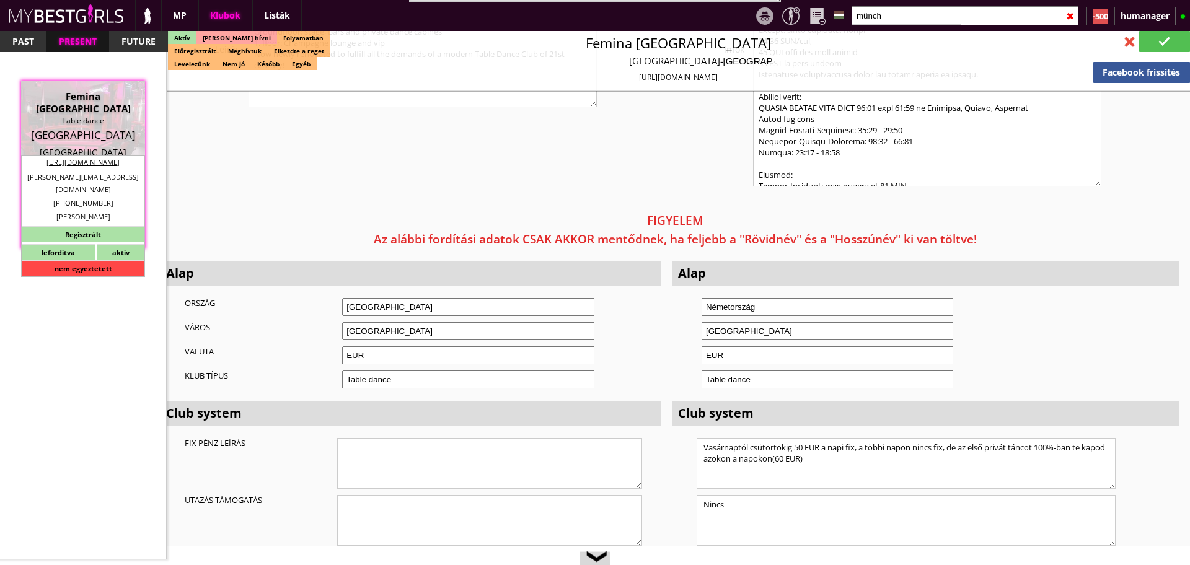
type input "17680873778"
type input "+4989554493"
type input "christoph.nitsch@gmx.de"
type input "https://www.femina-tabledance.de/"
type textarea "Dance&Animate GmbH DE311270394 81375 München Lichtensteinstr. 2a"
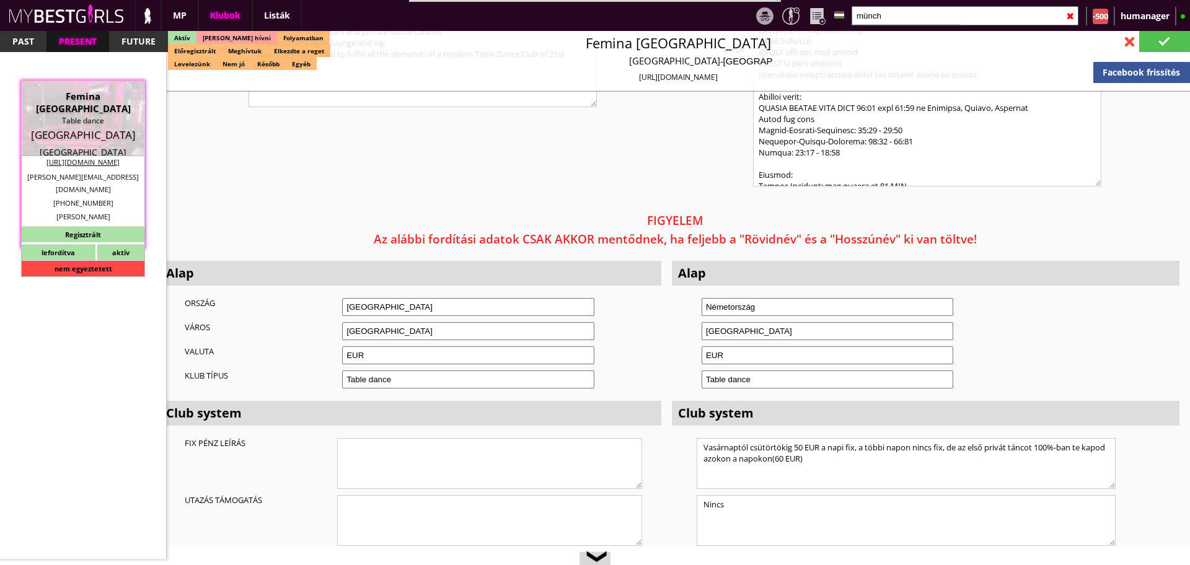
type input "Dance&Animate GmbH"
type input "DE311270394"
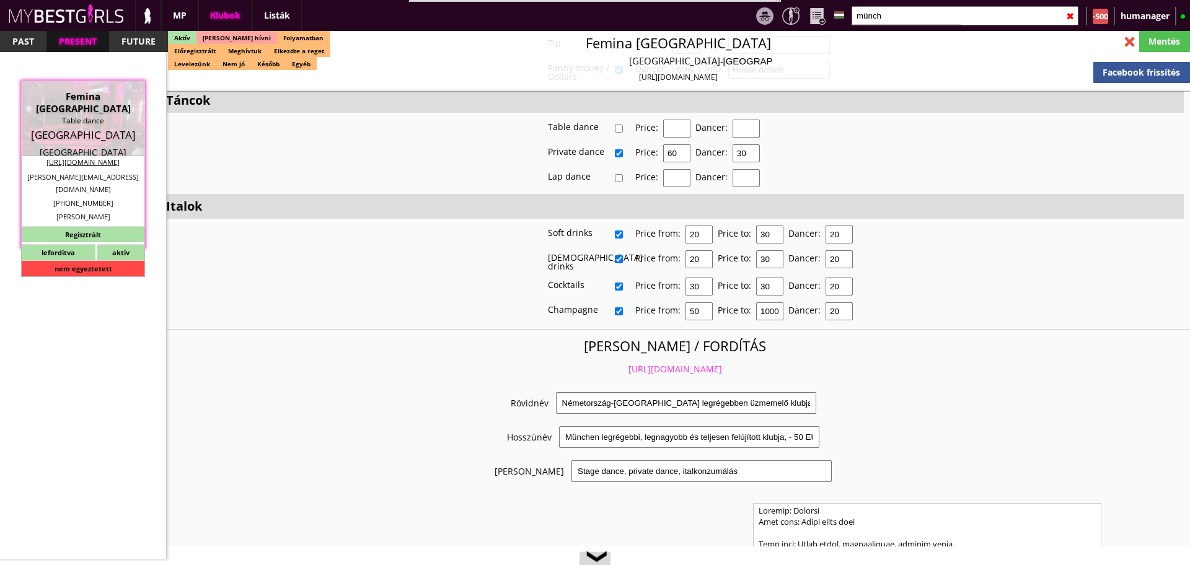
scroll to position [2260, 0]
click at [889, 14] on input "münch" at bounding box center [965, 15] width 227 height 19
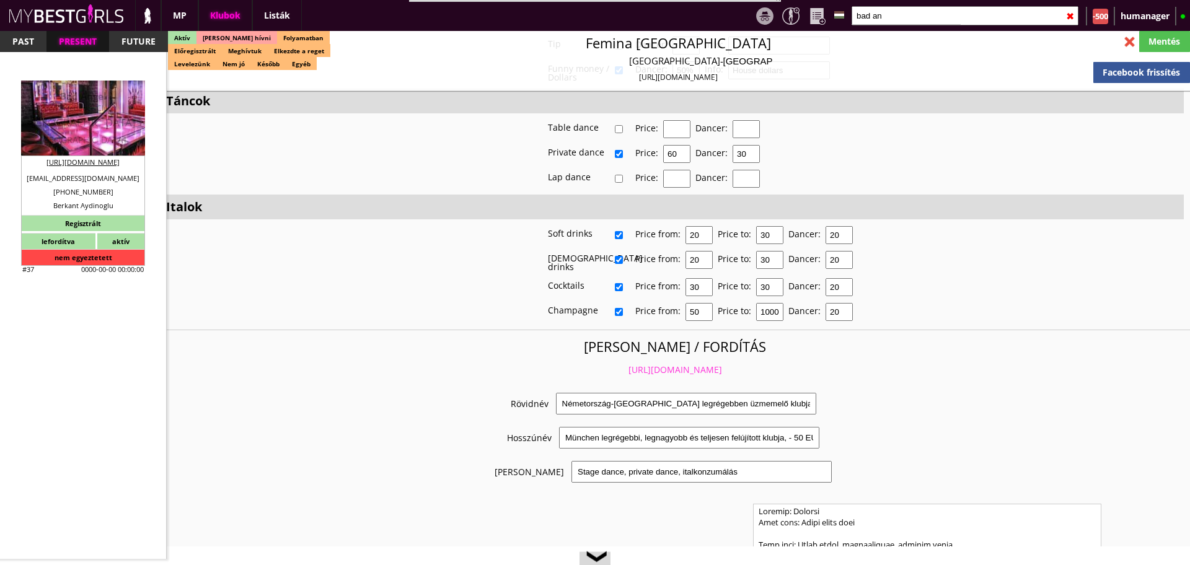
click at [113, 112] on div "Tabledance Club" at bounding box center [82, 108] width 105 height 12
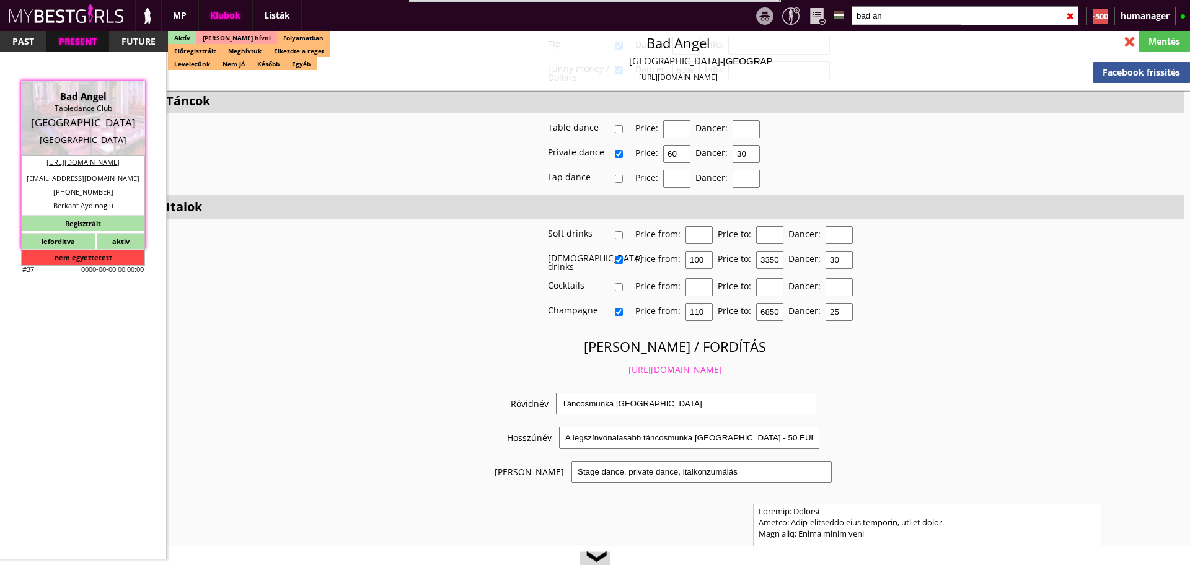
scroll to position [2272, 0]
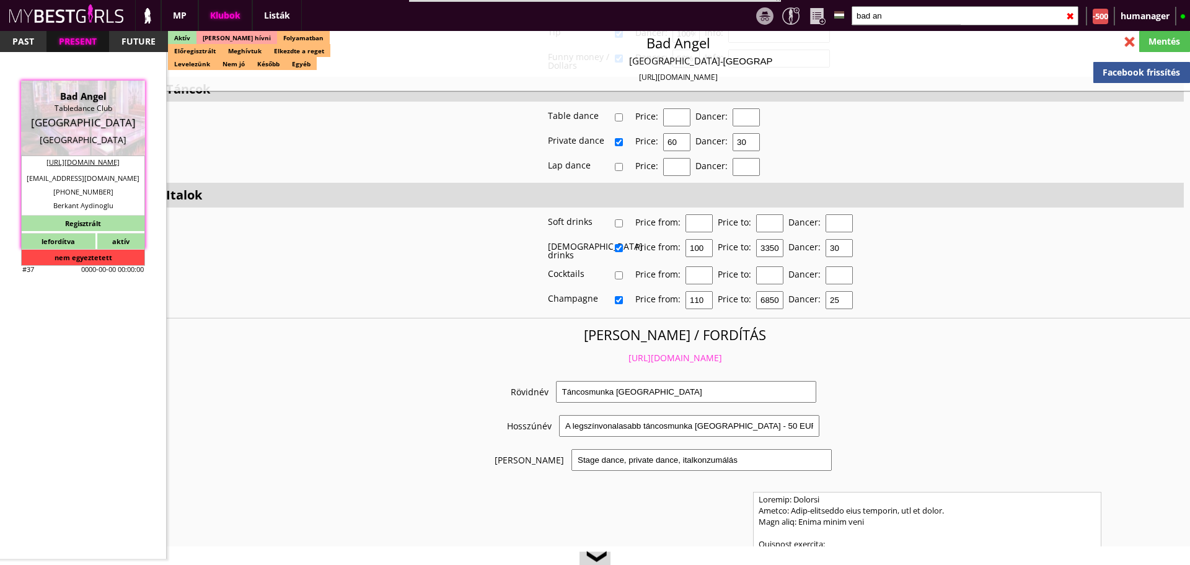
click at [645, 353] on link "https://mybestgirls.com/tancosmunka-nemetorszagban" at bounding box center [675, 358] width 94 height 12
click at [904, 11] on input "bad an" at bounding box center [965, 15] width 227 height 19
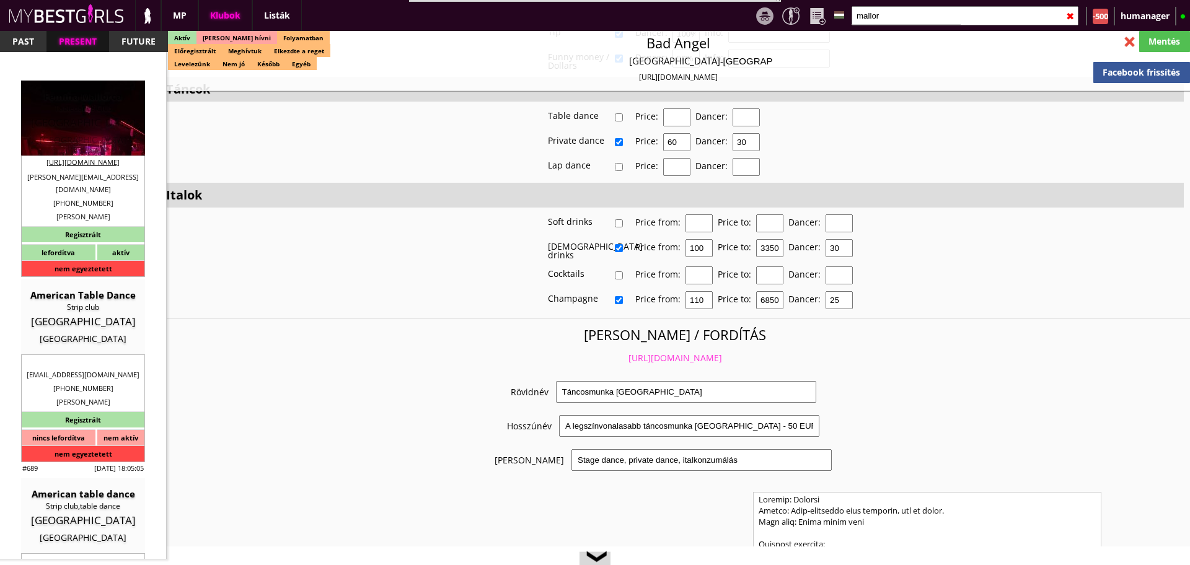
click at [68, 115] on div "Femina Mallorca Tabledance Club Spain Munich" at bounding box center [82, 118] width 105 height 56
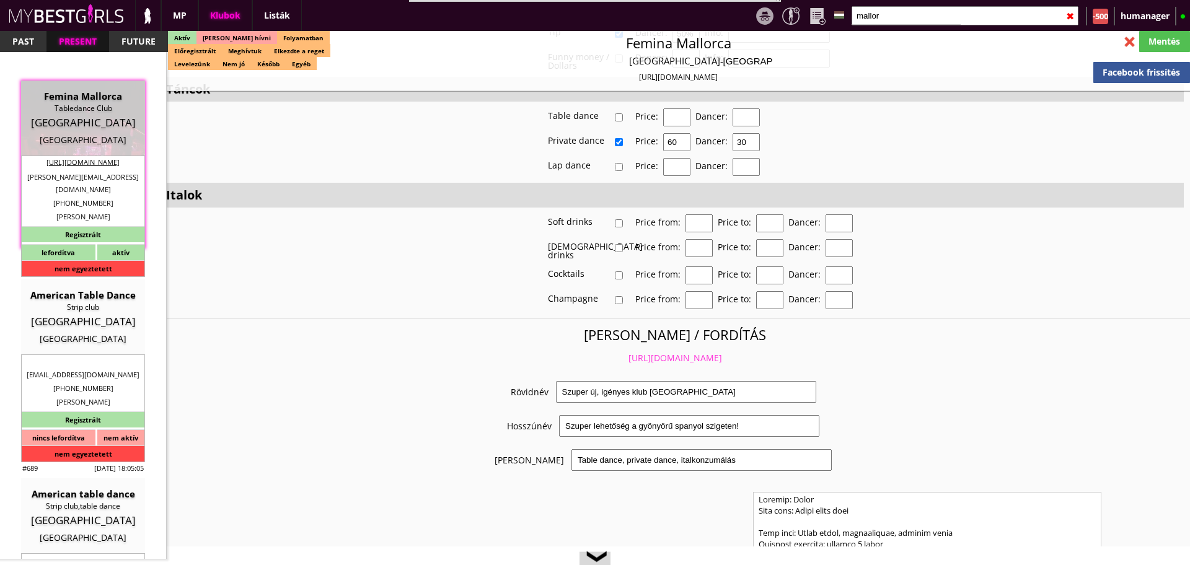
scroll to position [2260, 0]
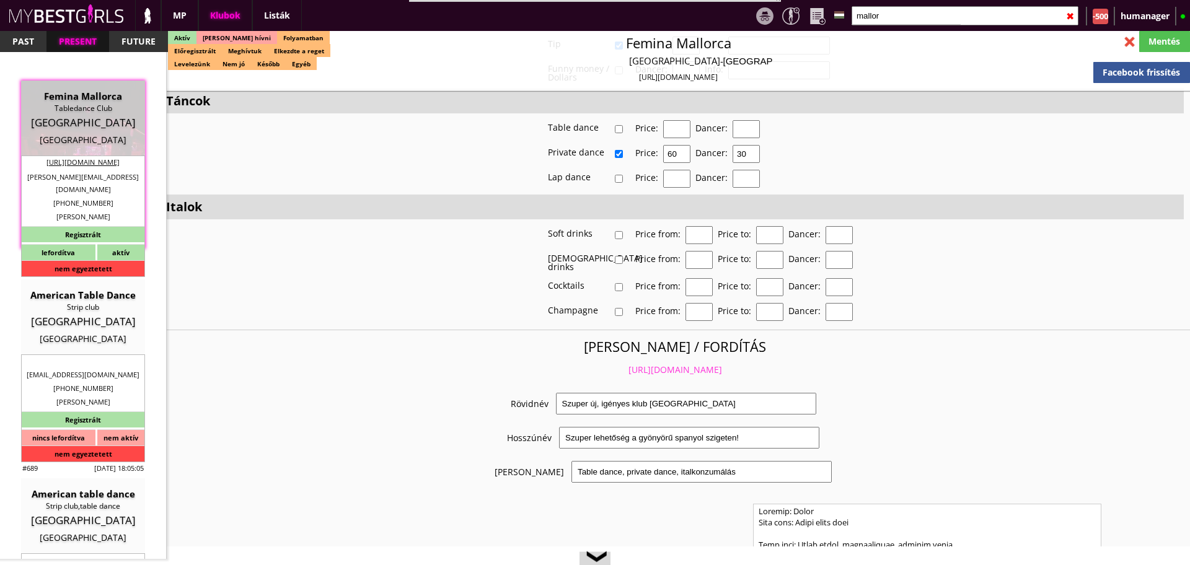
click at [663, 364] on link "https://mybestgirls.com/szuper-uj,-igenyes-klub-spanyolorszagban" at bounding box center [675, 370] width 94 height 12
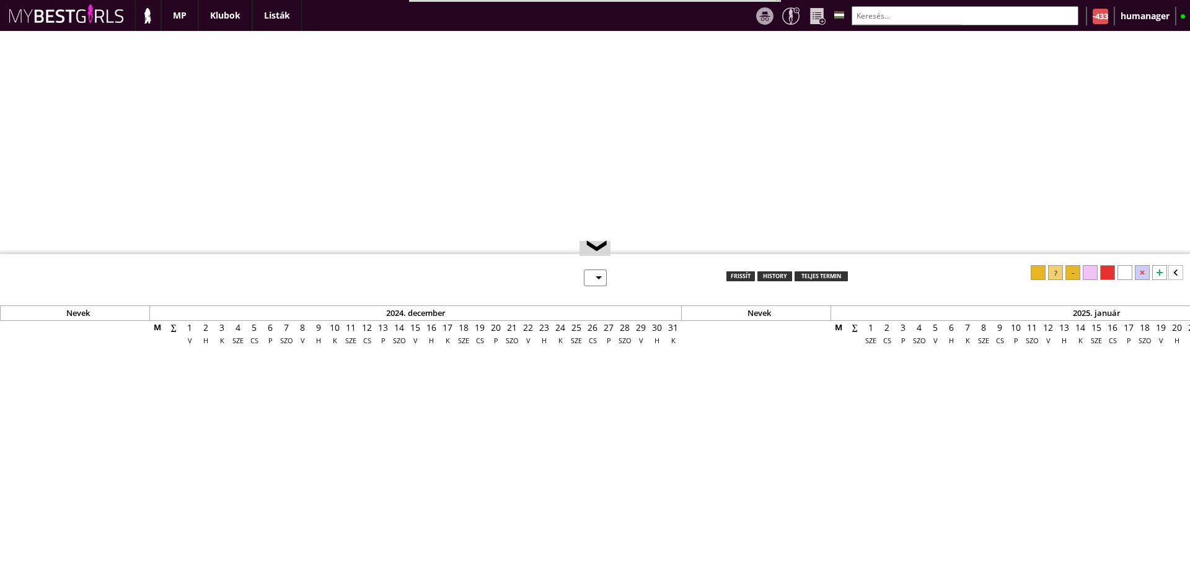
select select "0"
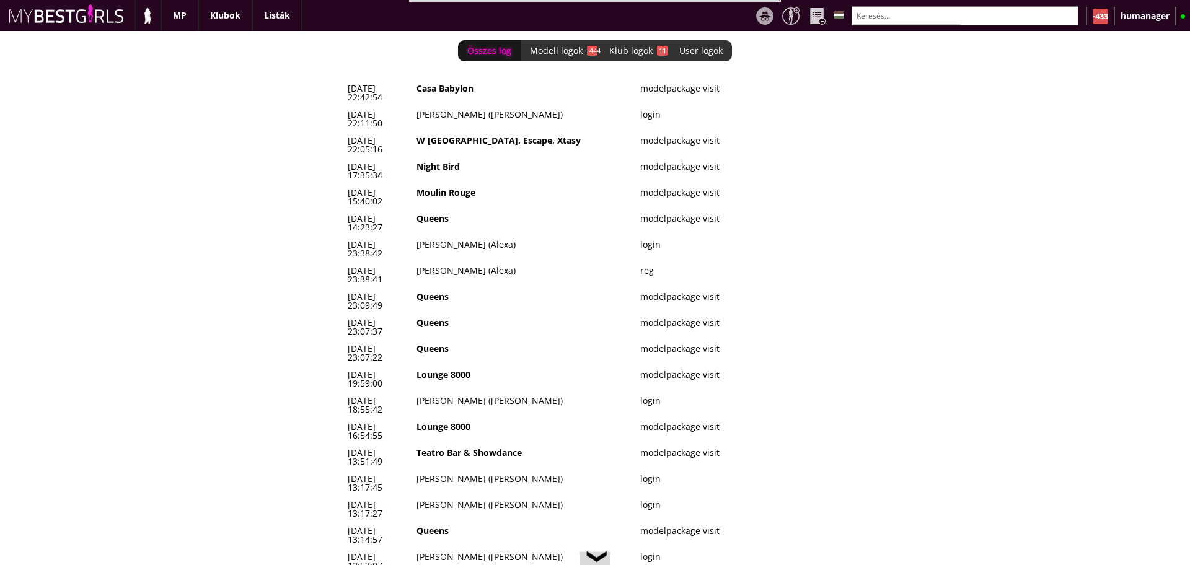
scroll to position [0, 5398]
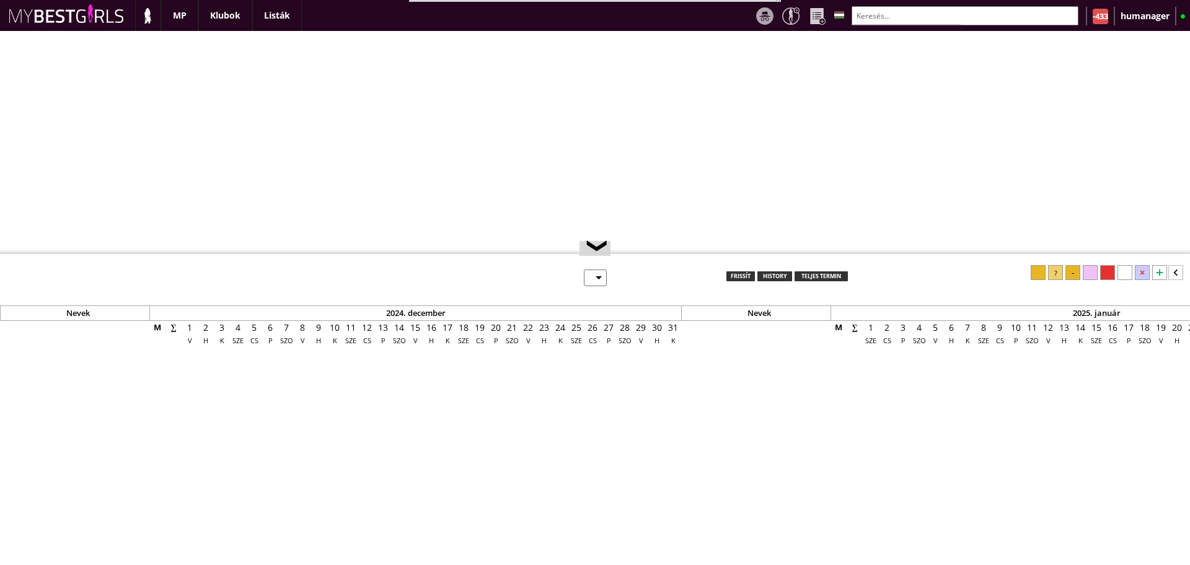
select select "0"
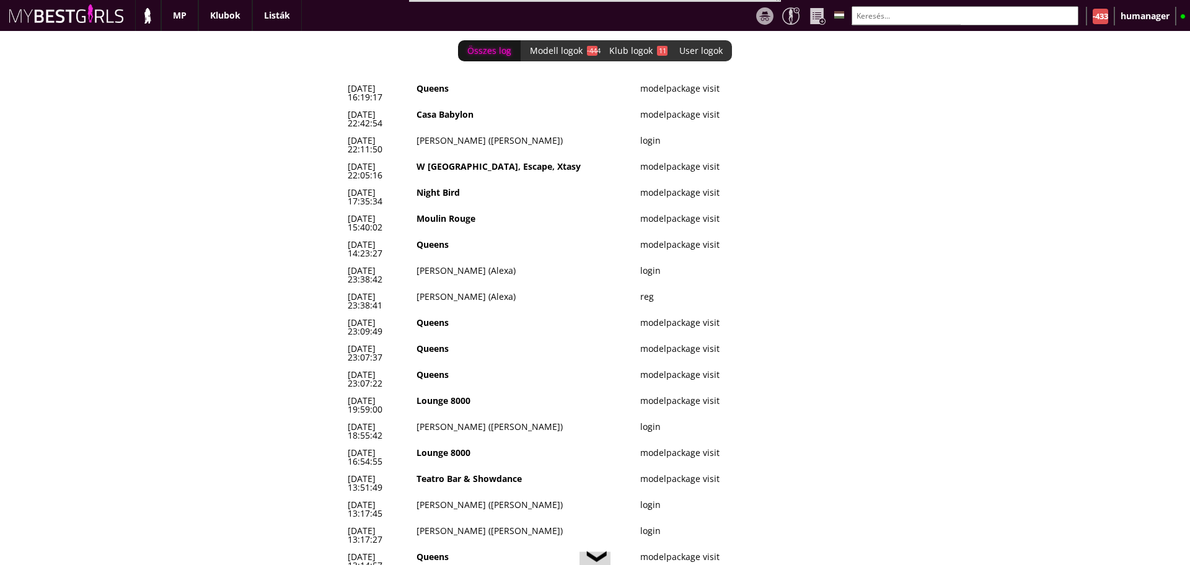
scroll to position [0, 5398]
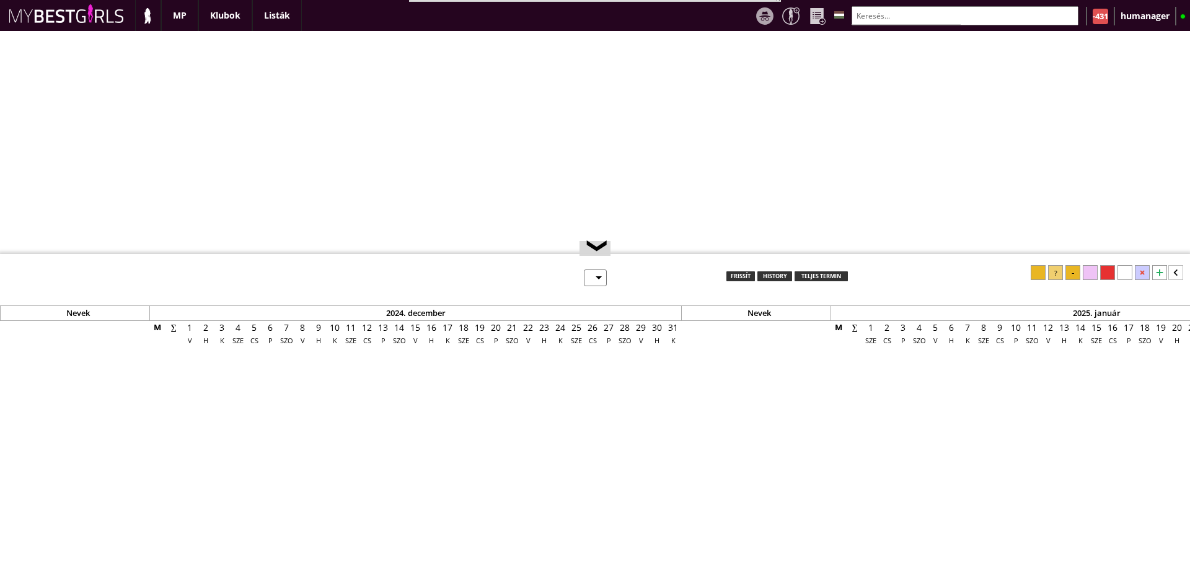
select select "0"
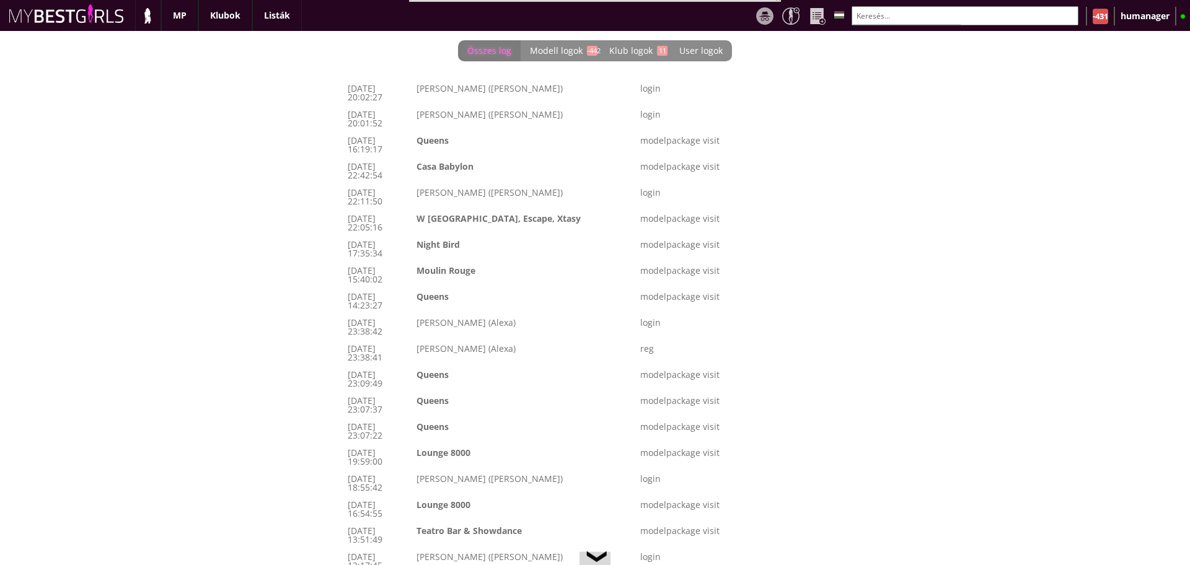
scroll to position [0, 5398]
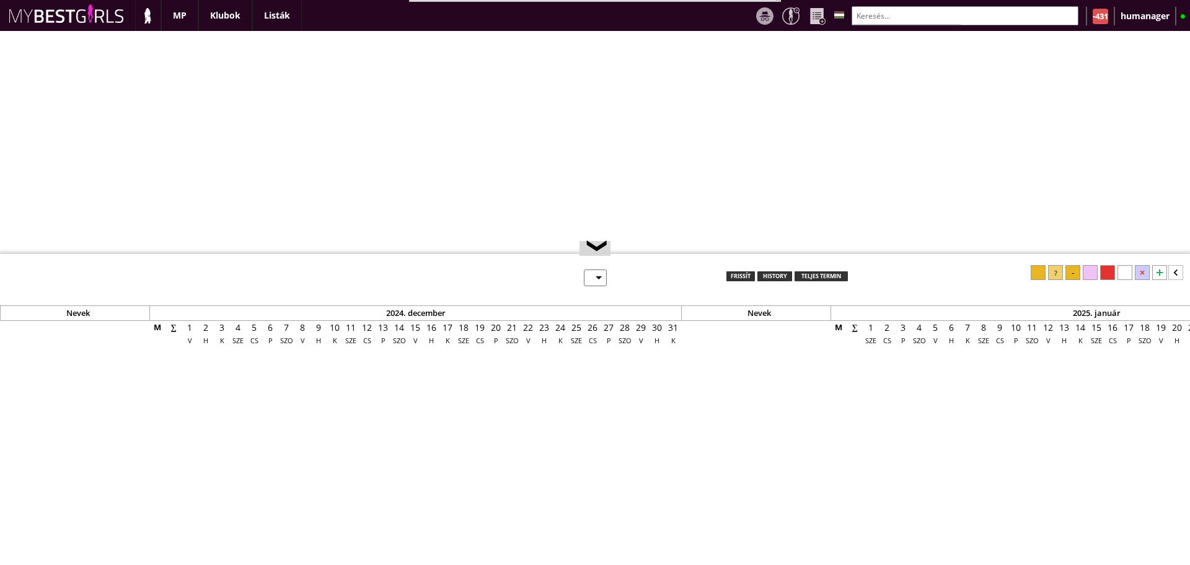
select select "0"
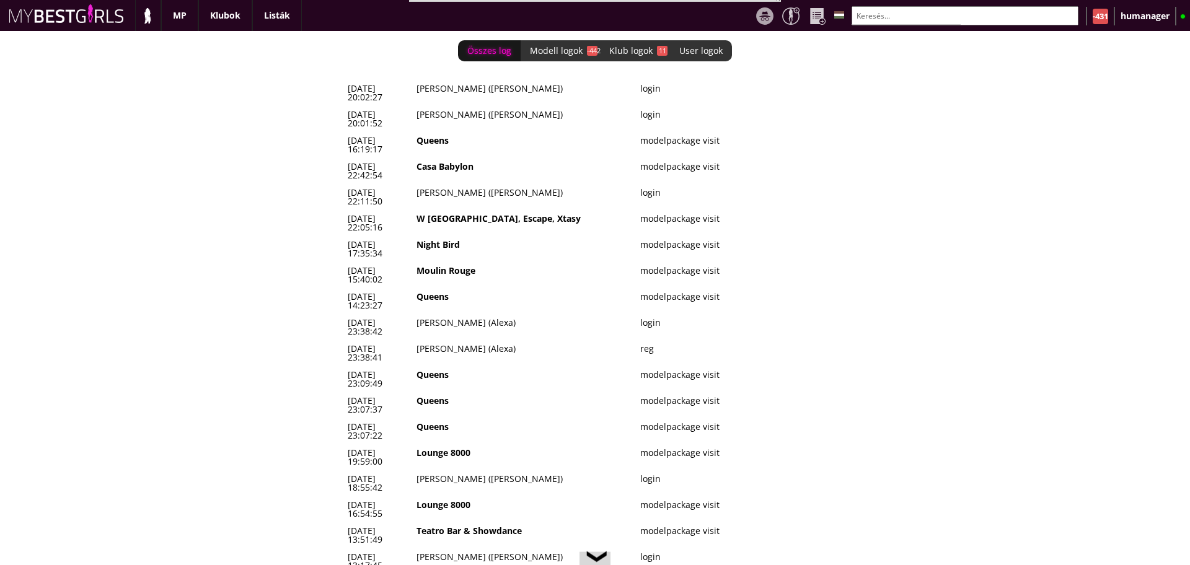
scroll to position [0, 5398]
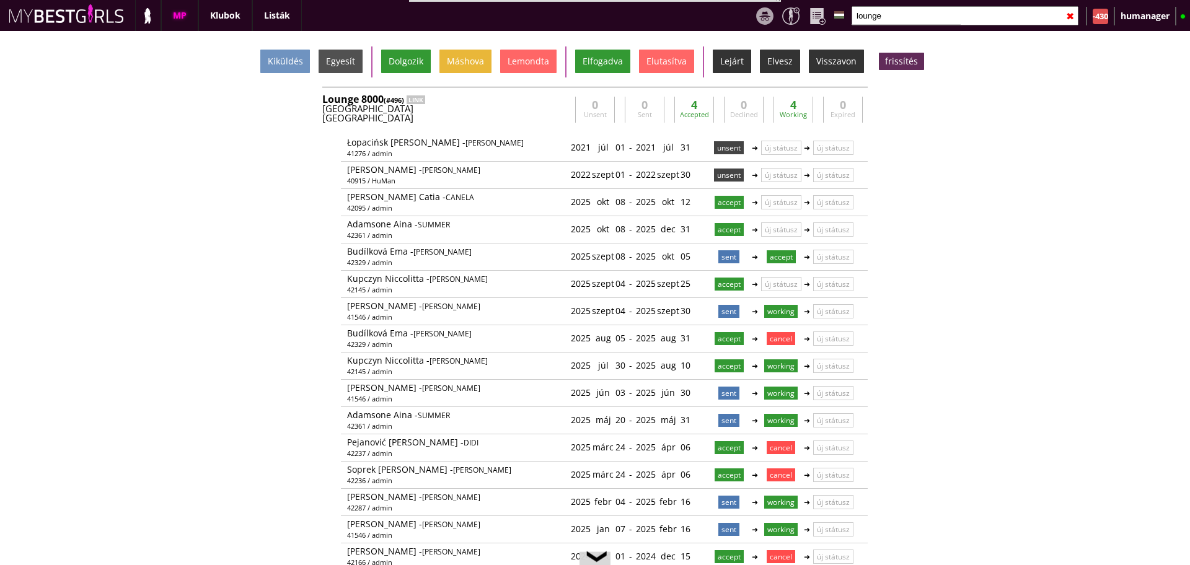
click at [914, 13] on input "lounge" at bounding box center [965, 15] width 227 height 19
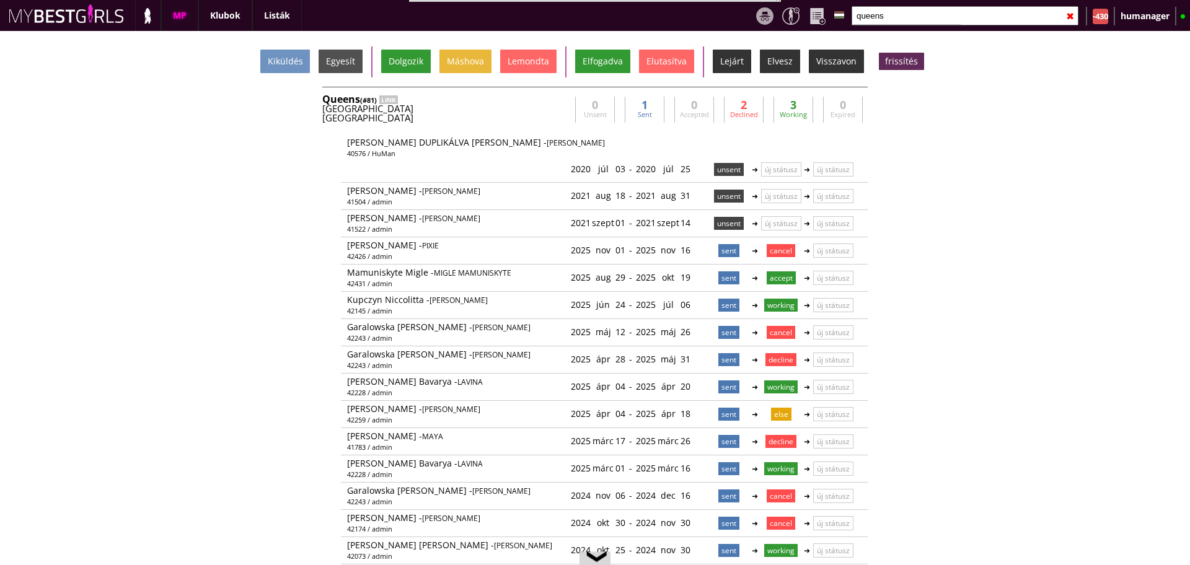
type input "queens"
click at [485, 122] on div "Munich" at bounding box center [446, 117] width 248 height 9
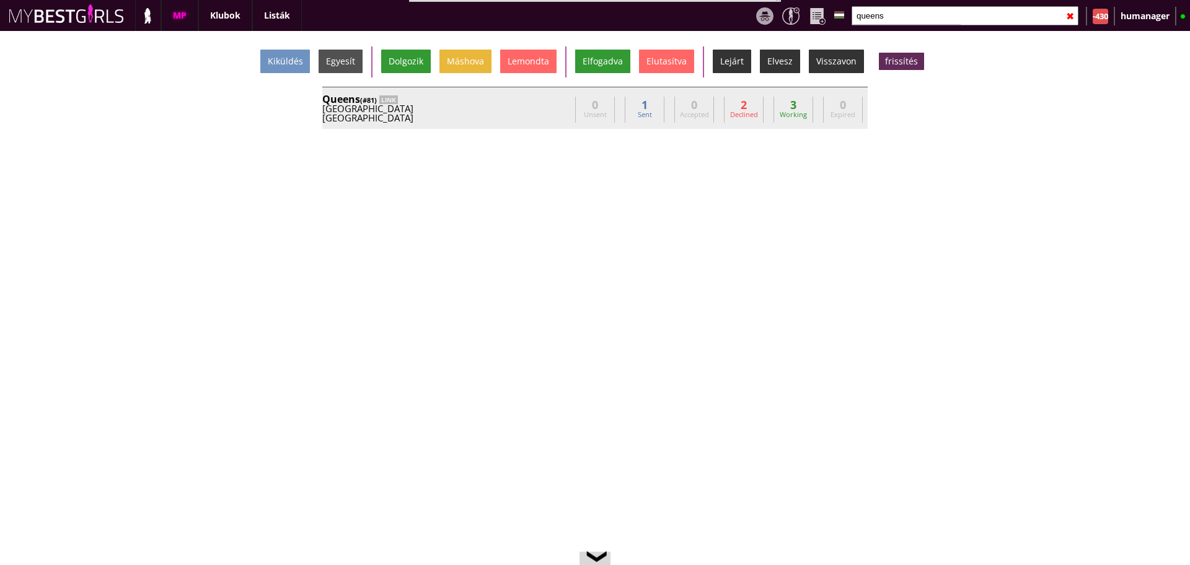
click at [485, 122] on div "Munich" at bounding box center [446, 117] width 248 height 9
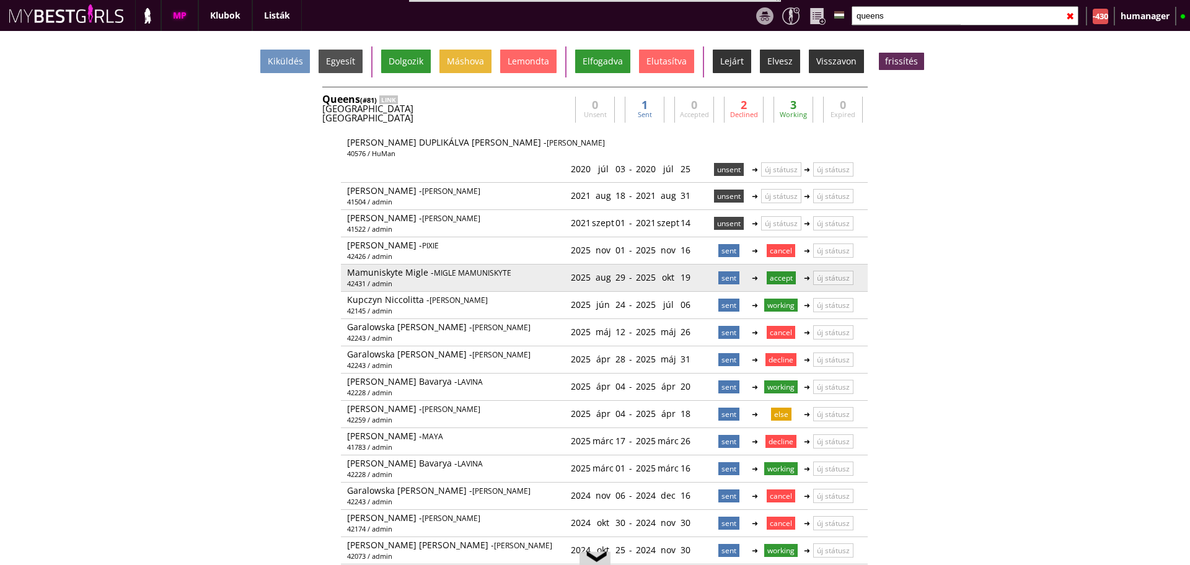
click at [776, 276] on p "accept" at bounding box center [781, 277] width 29 height 13
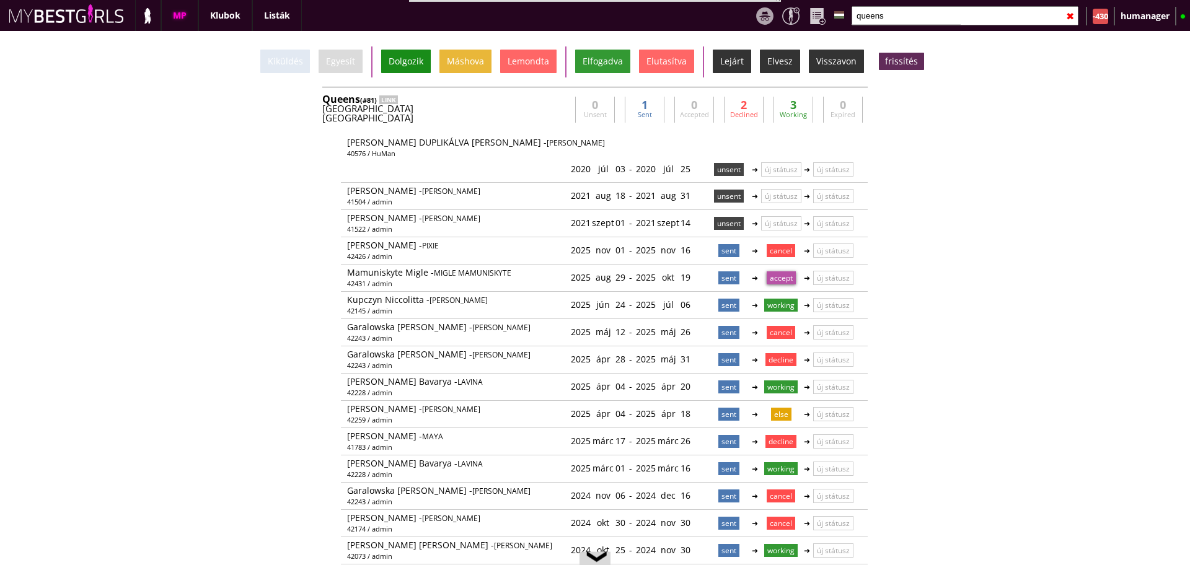
click at [392, 51] on div "Dolgozik" at bounding box center [406, 62] width 50 height 24
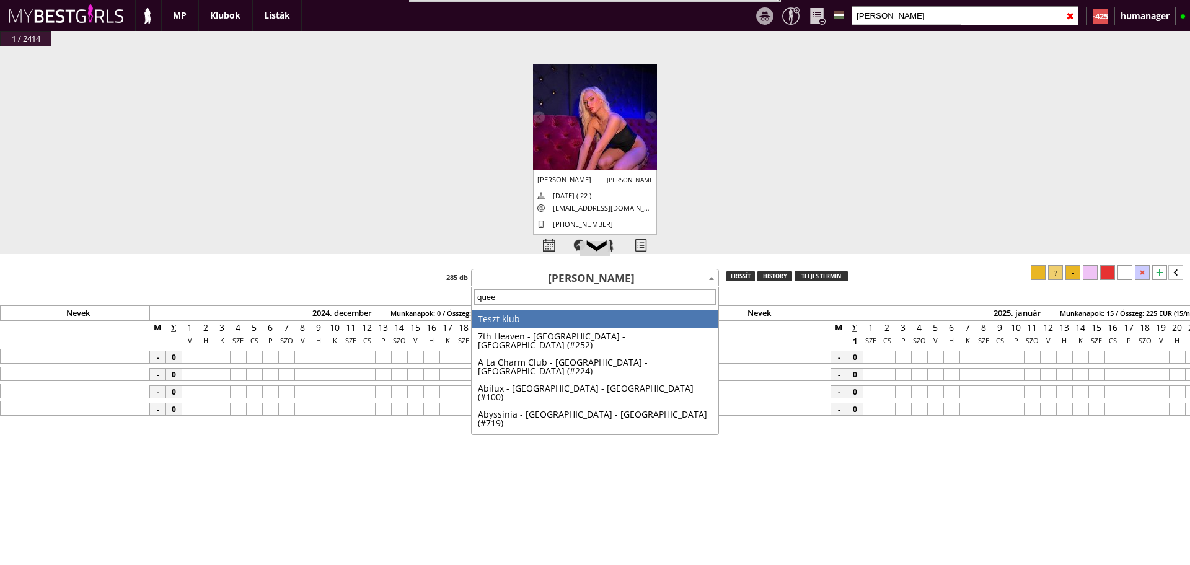
type input "queen"
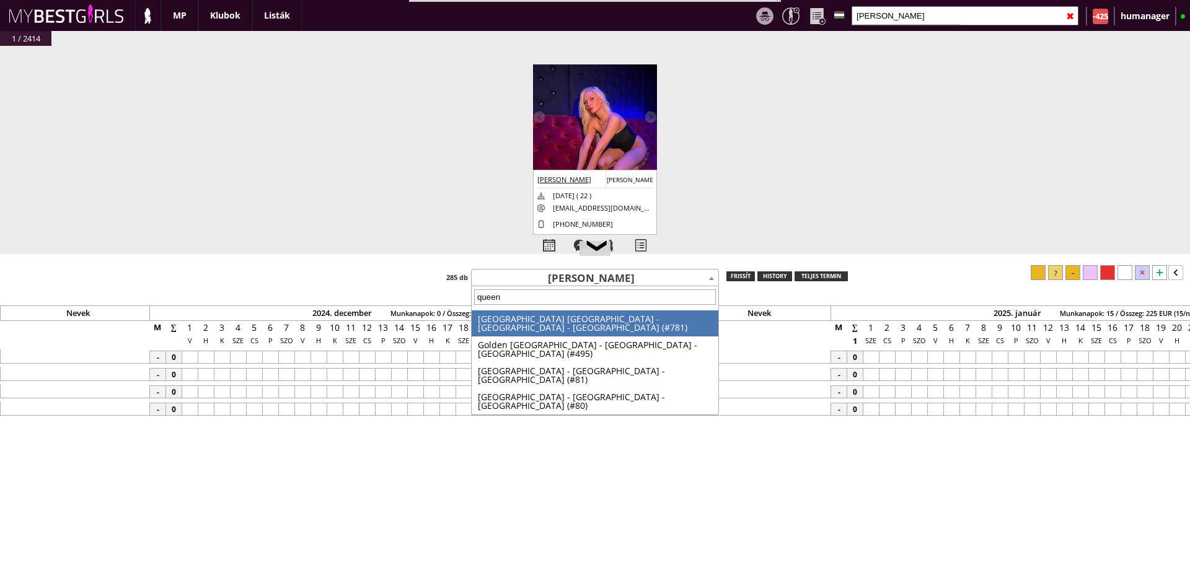
scroll to position [0, 5382]
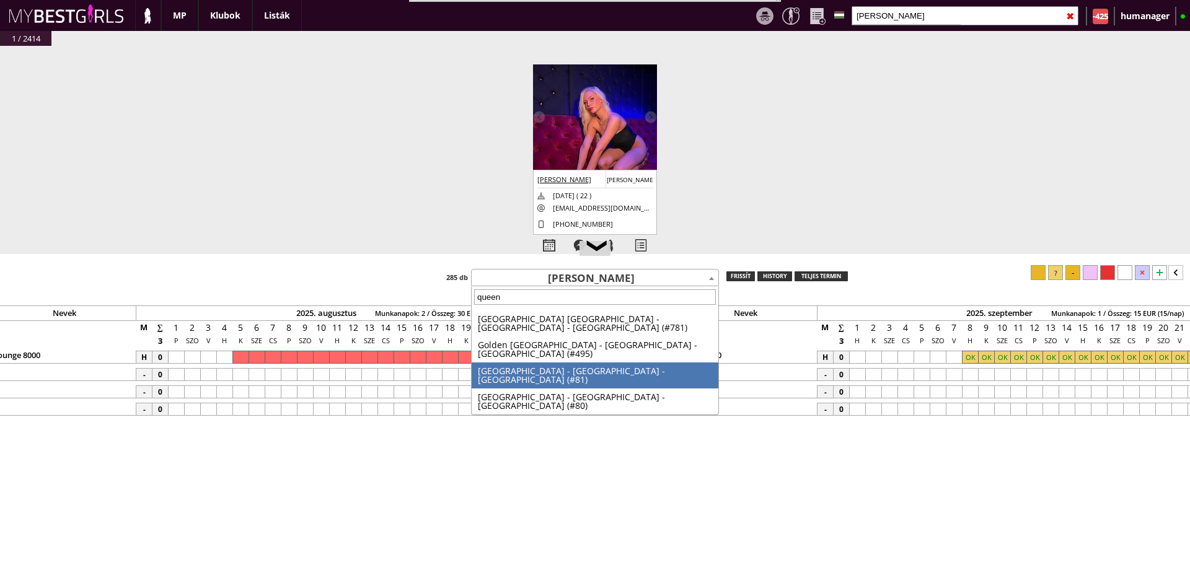
select select "81"
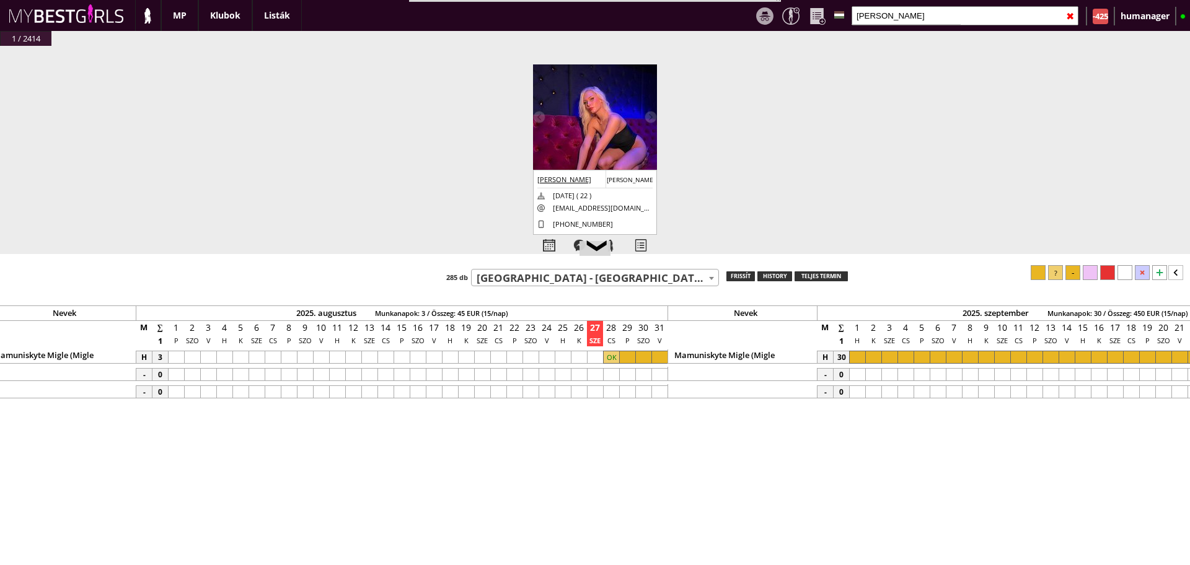
click at [643, 361] on div at bounding box center [643, 357] width 16 height 13
click at [659, 360] on div at bounding box center [659, 357] width 16 height 13
click at [632, 356] on div at bounding box center [627, 357] width 16 height 13
click at [1073, 270] on div at bounding box center [1072, 272] width 15 height 15
click at [614, 355] on div at bounding box center [611, 357] width 16 height 13
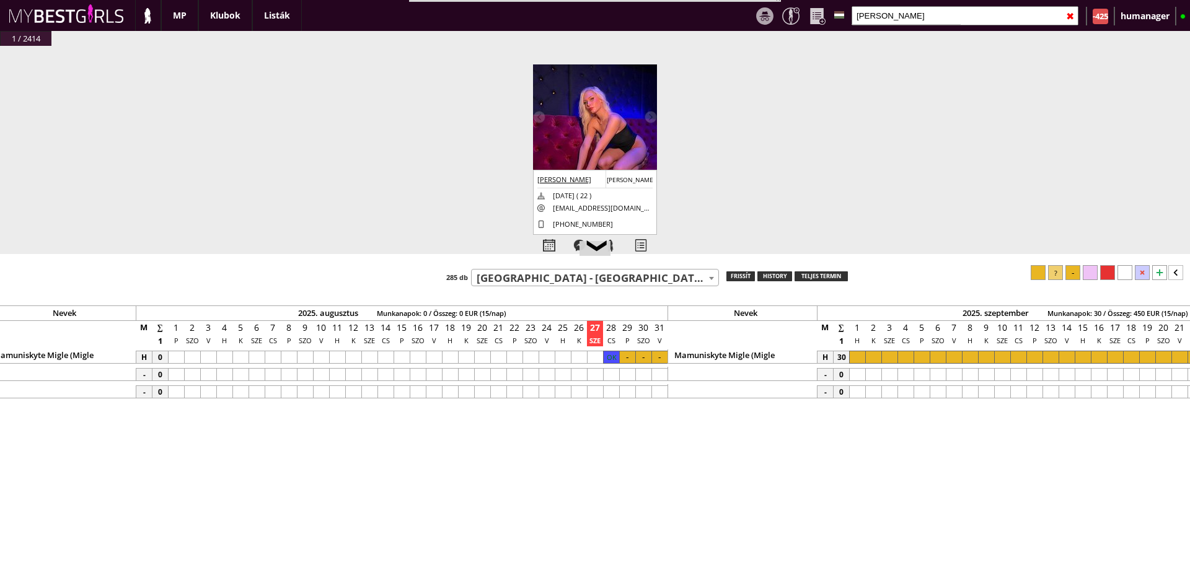
click at [1038, 276] on div at bounding box center [1038, 272] width 15 height 15
click at [876, 359] on div at bounding box center [873, 357] width 16 height 13
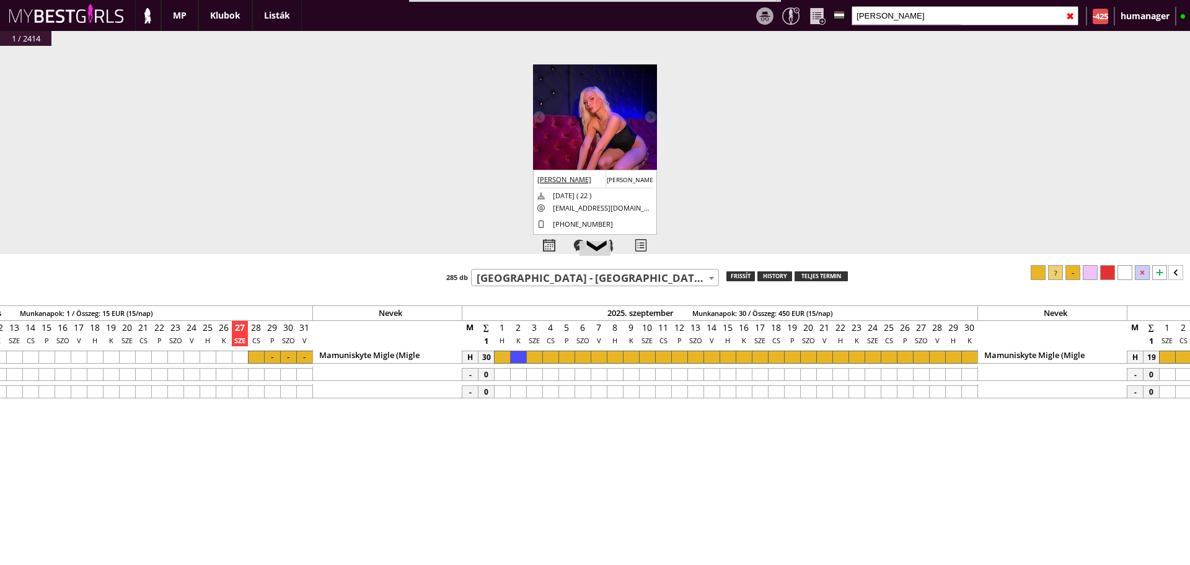
scroll to position [0, 5745]
click at [958, 354] on div at bounding box center [962, 357] width 16 height 13
click at [1068, 275] on div at bounding box center [1072, 272] width 15 height 15
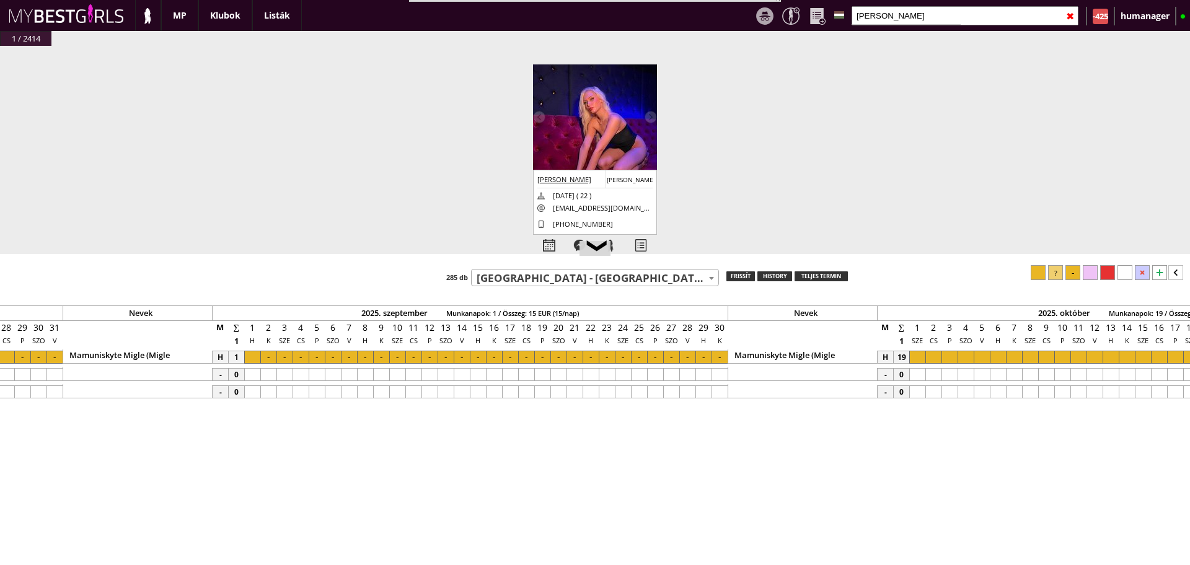
scroll to position [0, 6006]
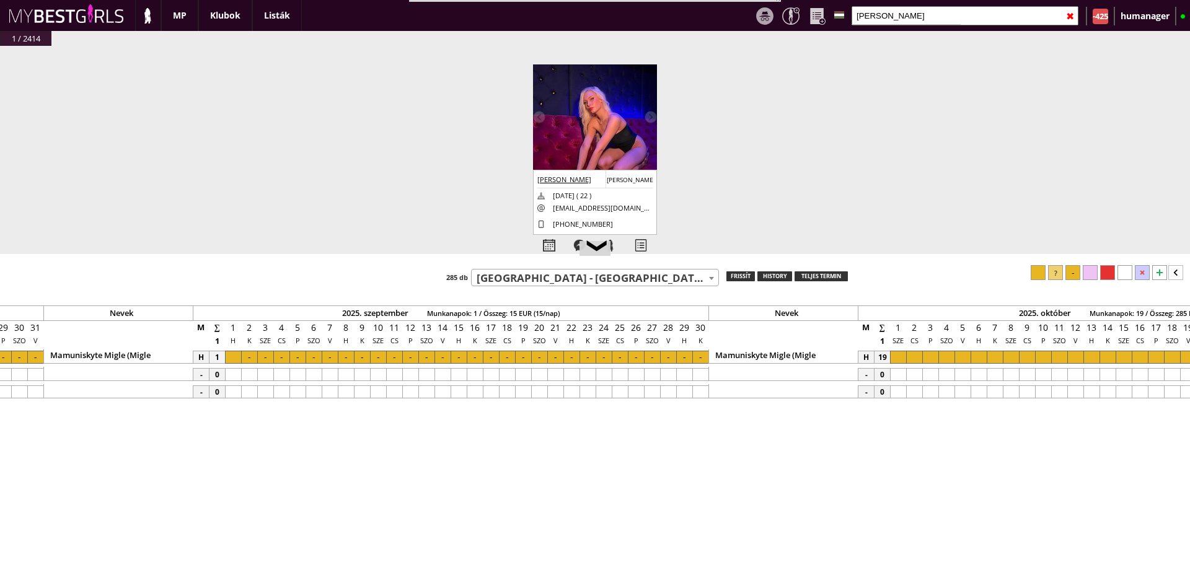
click at [916, 358] on div at bounding box center [914, 357] width 16 height 13
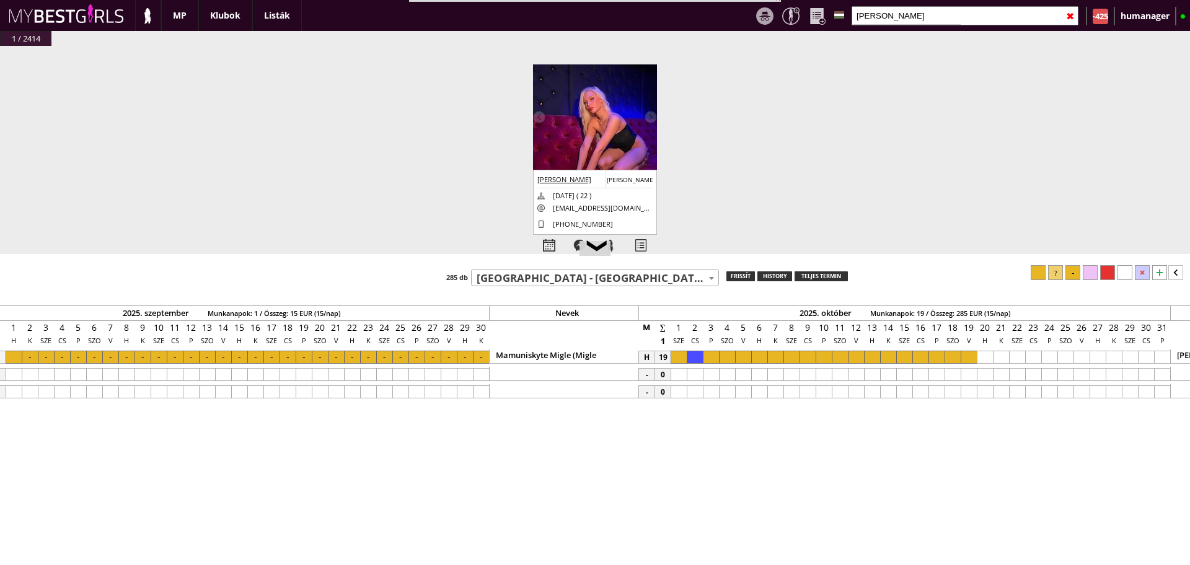
scroll to position [0, 6245]
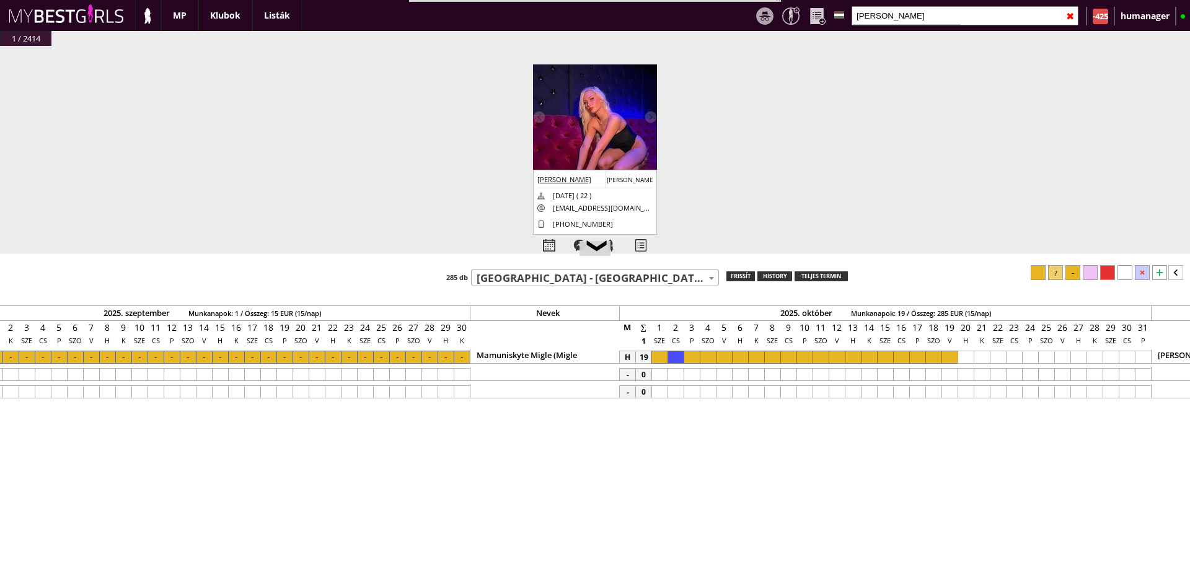
click at [943, 358] on div at bounding box center [949, 357] width 16 height 13
click at [1073, 276] on div at bounding box center [1072, 272] width 15 height 15
